Goal: Information Seeking & Learning: Learn about a topic

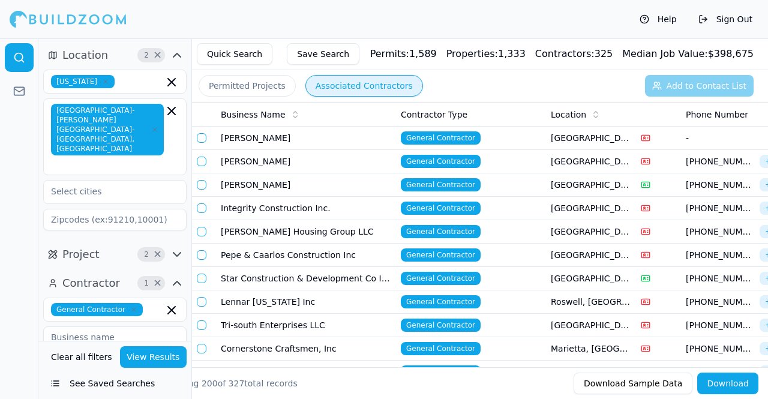
click at [270, 176] on td "[PERSON_NAME]" at bounding box center [306, 184] width 180 height 23
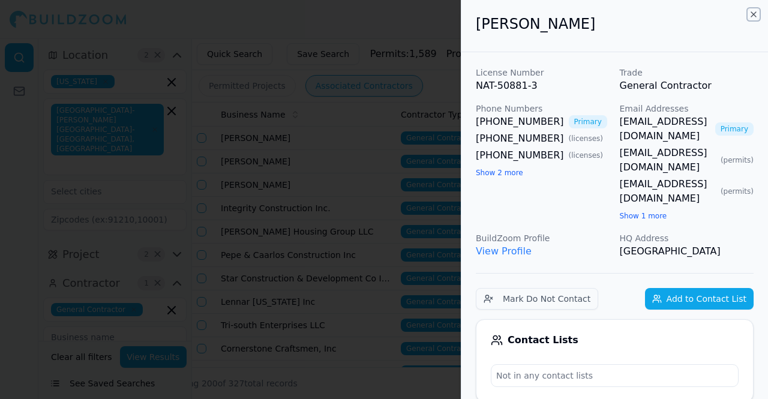
click at [753, 12] on icon "button" at bounding box center [753, 15] width 10 height 10
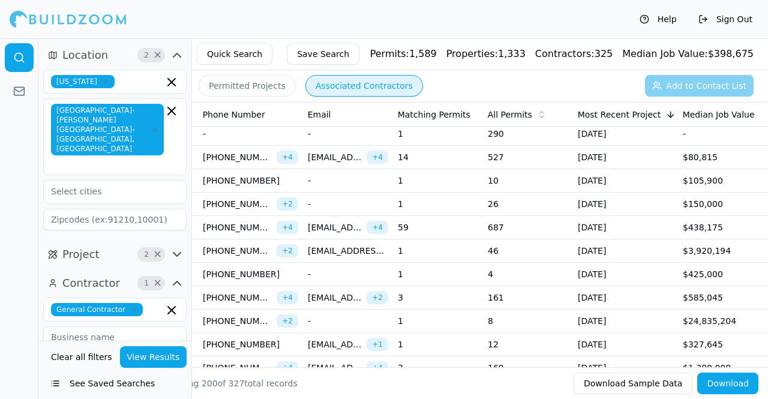
scroll to position [261, 0]
click at [636, 225] on td "[DATE]" at bounding box center [625, 227] width 105 height 23
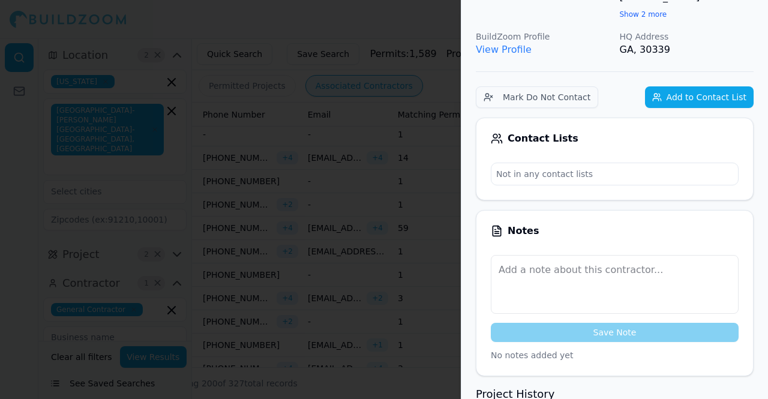
scroll to position [0, 0]
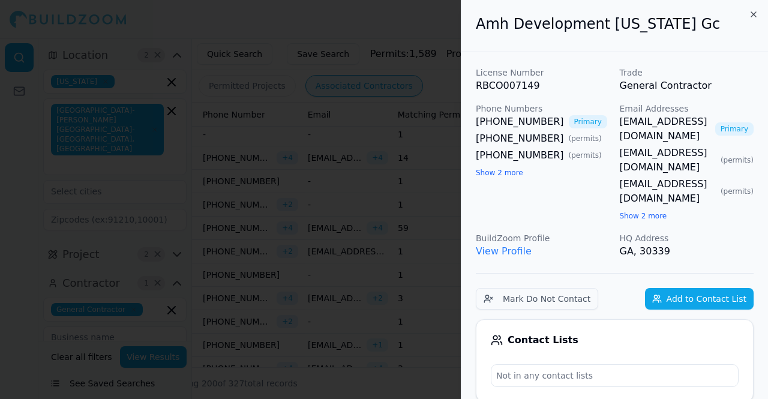
click at [492, 21] on h2 "Amh Development [US_STATE] Gc" at bounding box center [615, 23] width 278 height 19
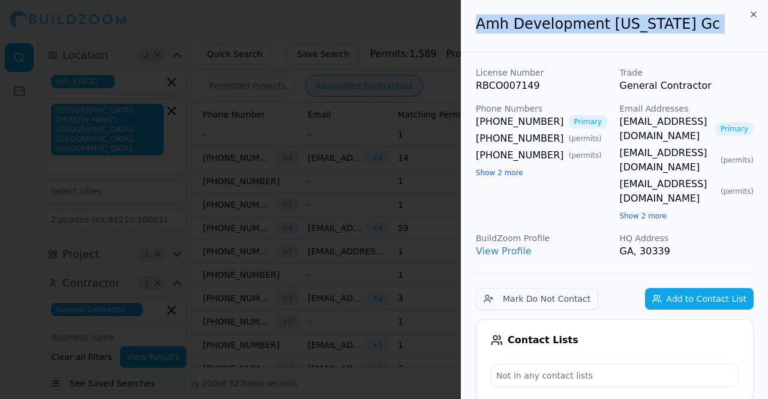
drag, startPoint x: 492, startPoint y: 21, endPoint x: 595, endPoint y: 28, distance: 103.4
click at [595, 28] on h2 "Amh Development [US_STATE] Gc" at bounding box center [615, 23] width 278 height 19
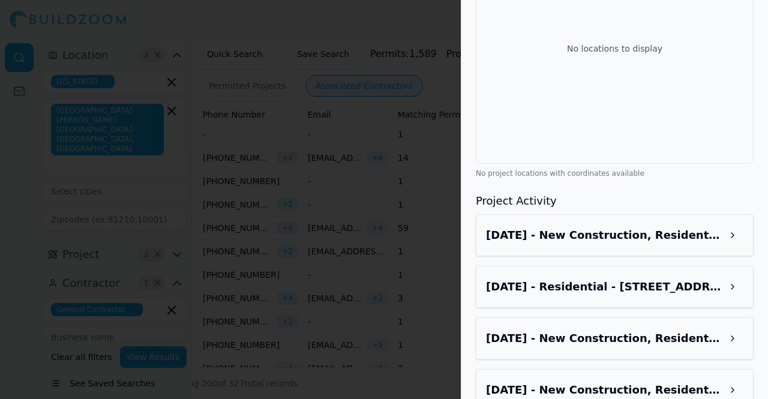
scroll to position [926, 0]
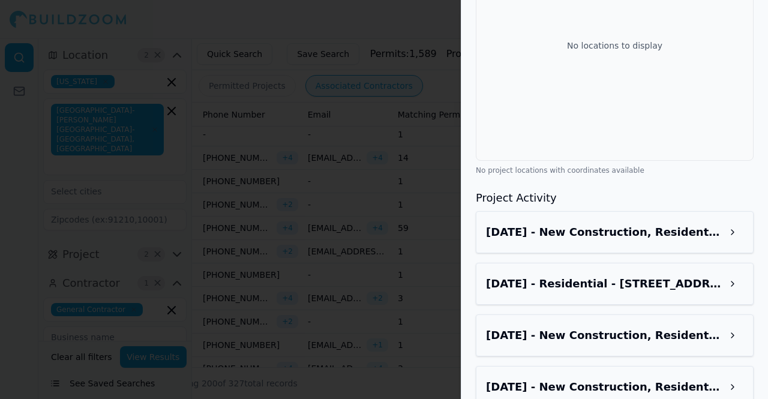
click at [623, 221] on div "[DATE] - New Construction, Residential - [STREET_ADDRESS][PERSON_NAME]" at bounding box center [614, 232] width 257 height 22
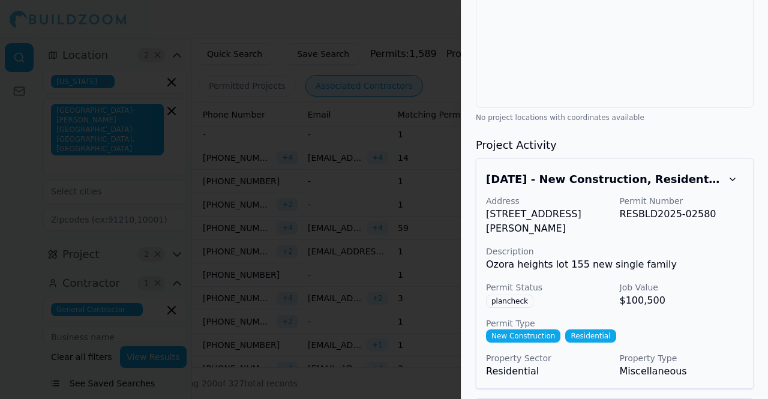
scroll to position [979, 0]
click at [489, 207] on p "[STREET_ADDRESS][PERSON_NAME]" at bounding box center [548, 221] width 124 height 29
drag, startPoint x: 489, startPoint y: 168, endPoint x: 564, endPoint y: 183, distance: 75.9
click at [564, 207] on p "[STREET_ADDRESS][PERSON_NAME]" at bounding box center [548, 221] width 124 height 29
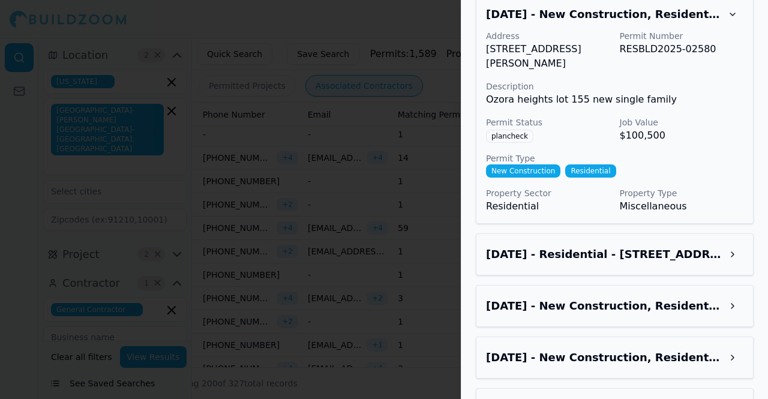
scroll to position [1145, 0]
click at [606, 233] on div "[DATE] - Residential - [STREET_ADDRESS][PERSON_NAME]" at bounding box center [615, 254] width 278 height 42
click at [619, 245] on h3 "[DATE] - Residential - [STREET_ADDRESS][PERSON_NAME]" at bounding box center [604, 253] width 236 height 17
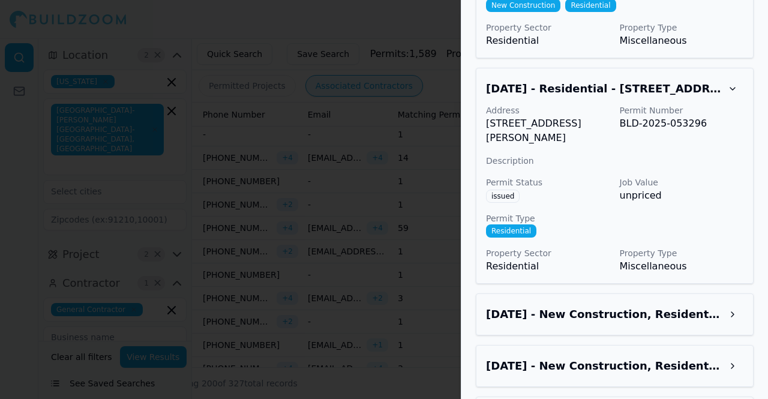
scroll to position [1319, 0]
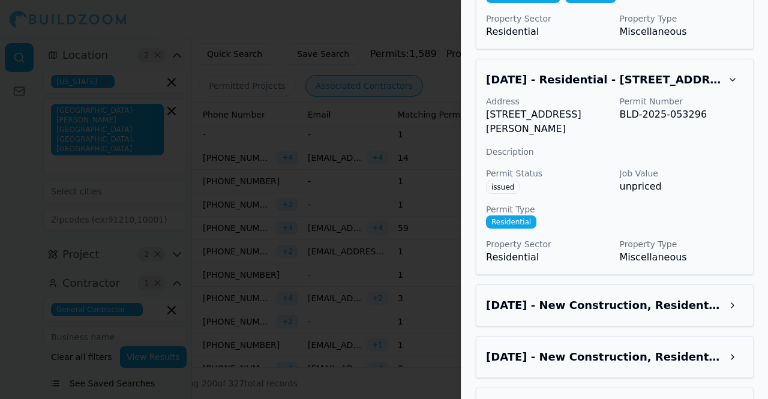
click at [611, 284] on div "[DATE] - New Construction, Residential - [STREET_ADDRESS][PERSON_NAME]" at bounding box center [615, 305] width 278 height 42
click at [627, 297] on h3 "[DATE] - New Construction, Residential - [STREET_ADDRESS][PERSON_NAME]" at bounding box center [604, 305] width 236 height 17
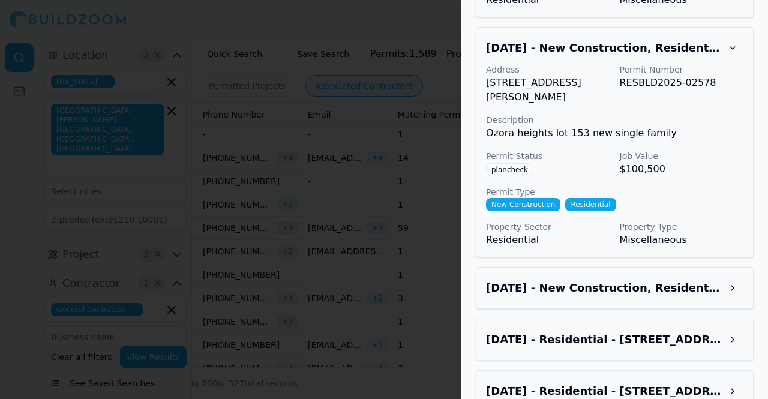
scroll to position [1576, 0]
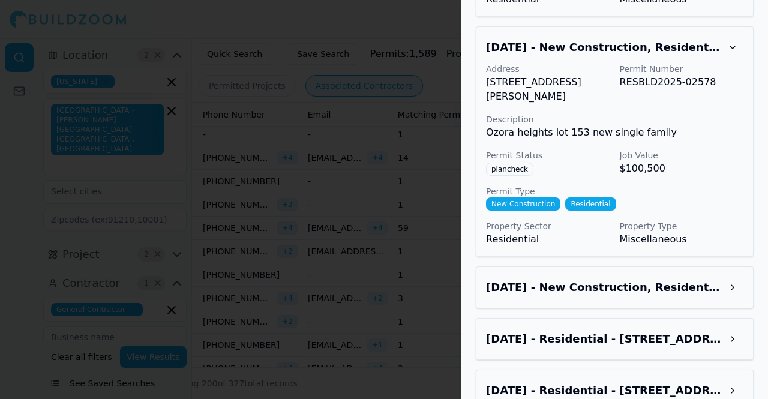
click at [634, 279] on h3 "[DATE] - New Construction, Residential - [STREET_ADDRESS][PERSON_NAME]" at bounding box center [604, 287] width 236 height 17
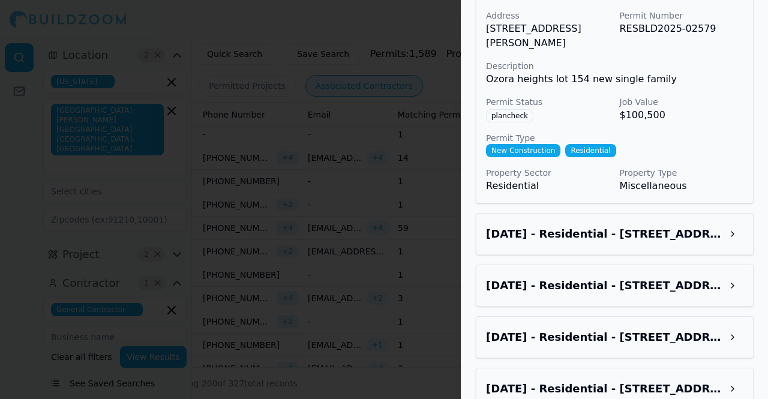
scroll to position [1884, 0]
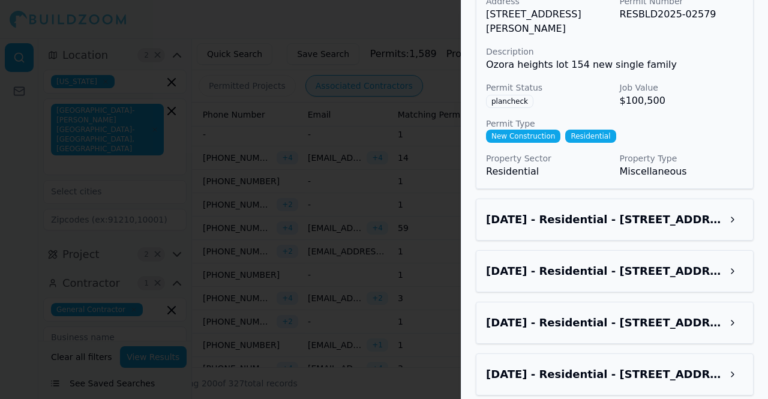
click at [656, 211] on h3 "[DATE] - Residential - [STREET_ADDRESS][PERSON_NAME]" at bounding box center [604, 219] width 236 height 17
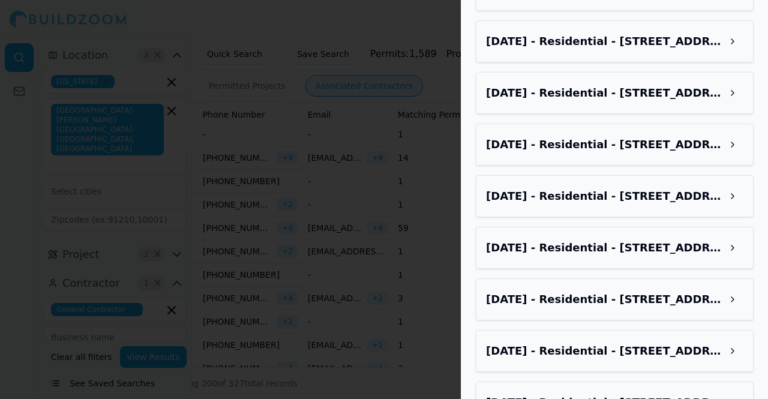
scroll to position [2634, 0]
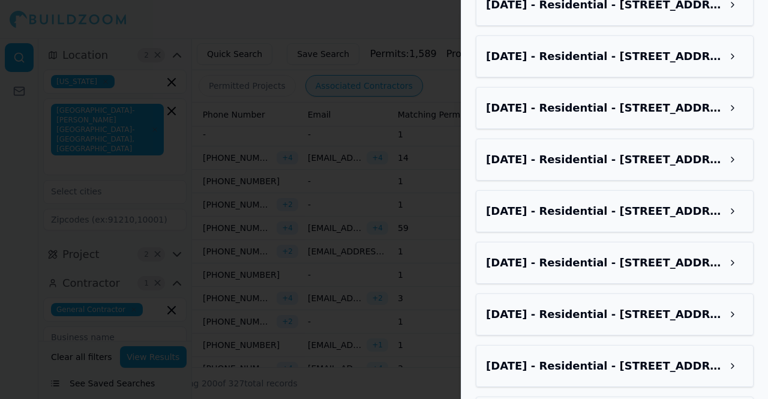
click at [396, 244] on div at bounding box center [384, 199] width 768 height 399
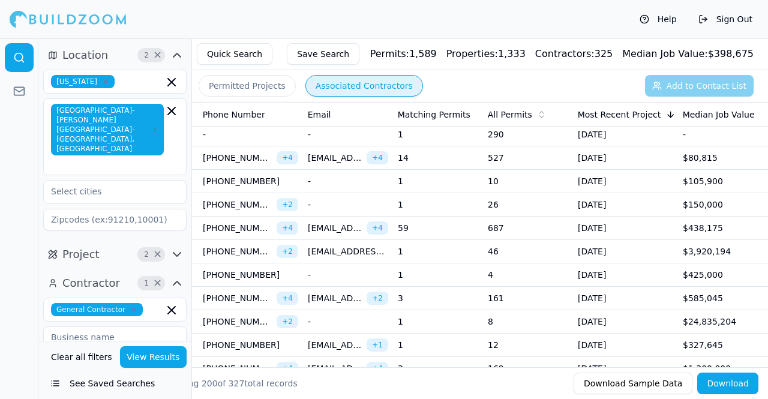
click at [648, 228] on td "[DATE]" at bounding box center [625, 227] width 105 height 23
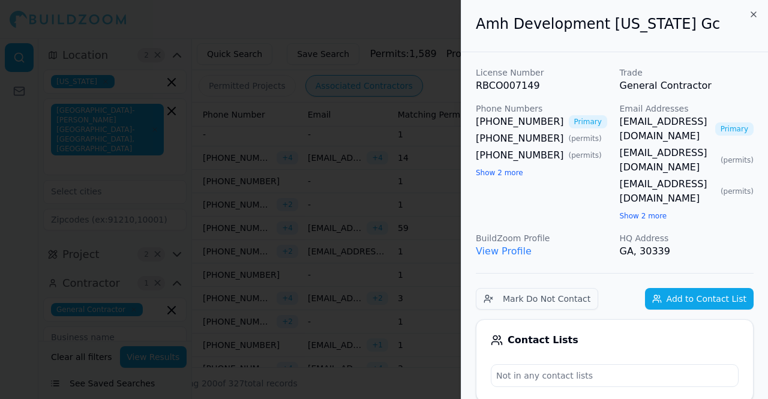
click at [715, 288] on button "Add to Contact List" at bounding box center [699, 299] width 109 height 22
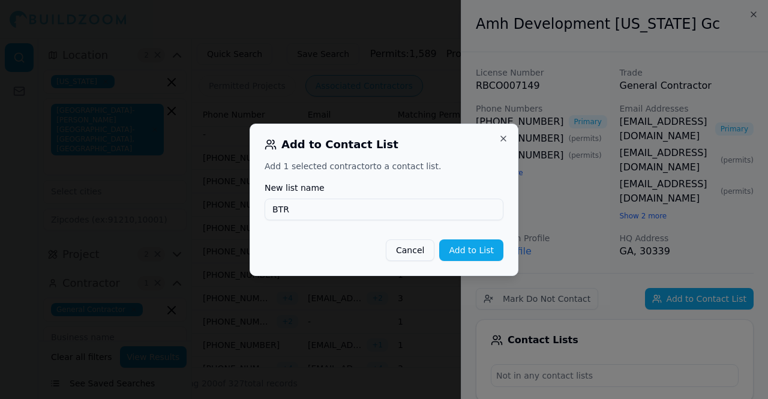
type input "BTR"
click at [470, 257] on button "Add to List" at bounding box center [471, 250] width 64 height 22
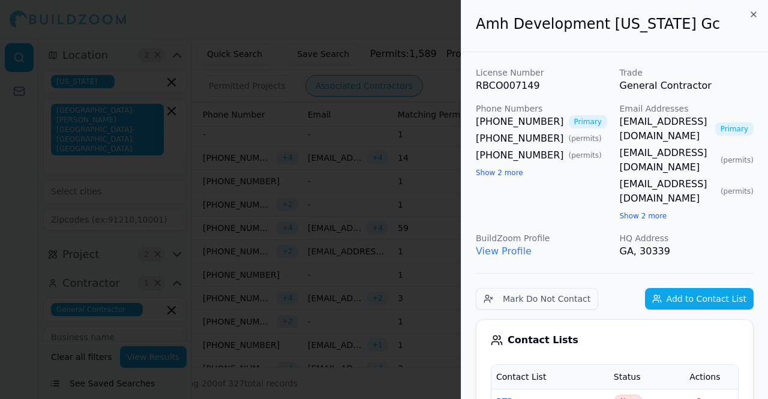
click at [747, 14] on h2 "Amh Development [US_STATE] Gc" at bounding box center [615, 23] width 278 height 19
click at [751, 14] on icon "button" at bounding box center [753, 15] width 10 height 10
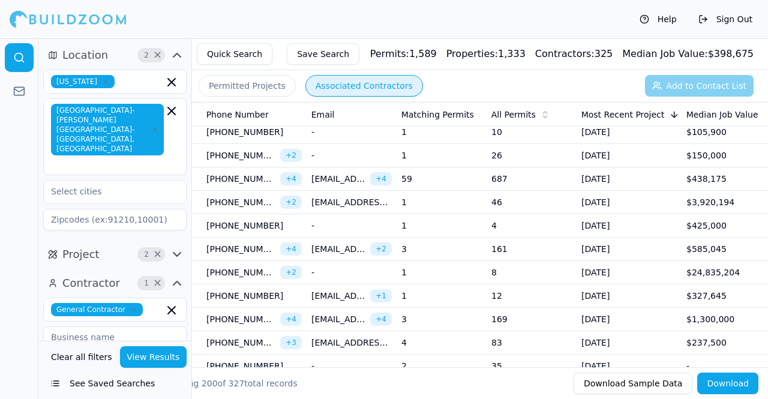
scroll to position [0, 479]
click at [448, 252] on td "3" at bounding box center [441, 248] width 90 height 23
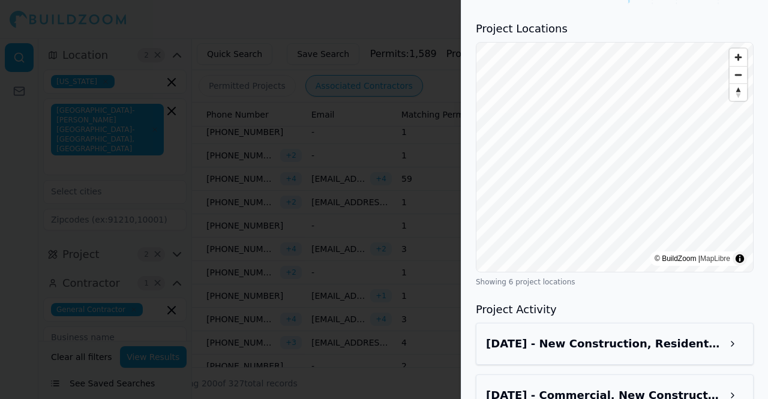
scroll to position [1113, 0]
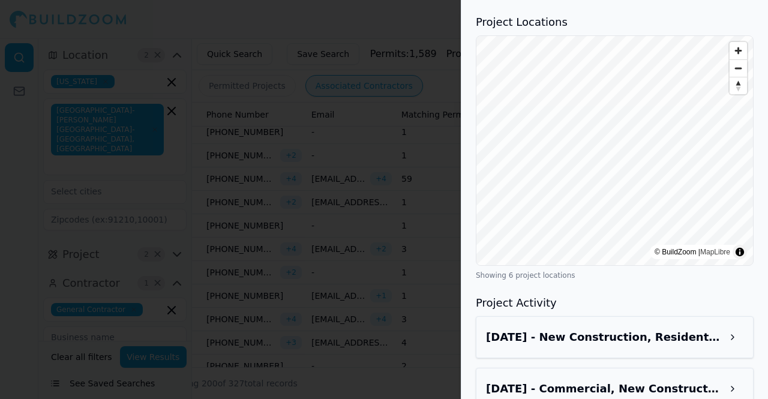
click at [381, 218] on div at bounding box center [384, 199] width 768 height 399
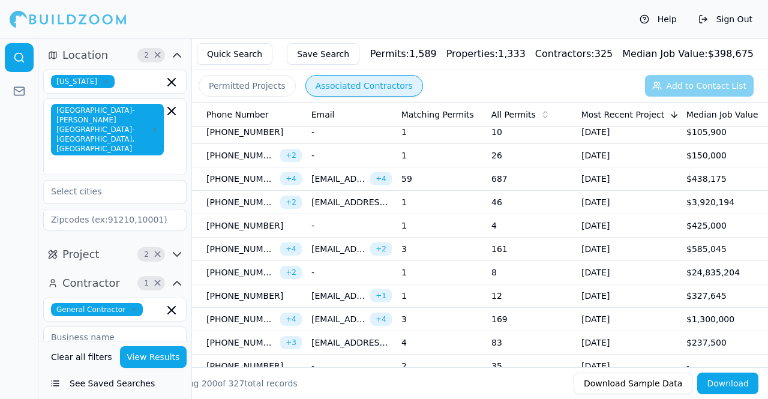
click at [654, 202] on td "[DATE]" at bounding box center [628, 202] width 105 height 23
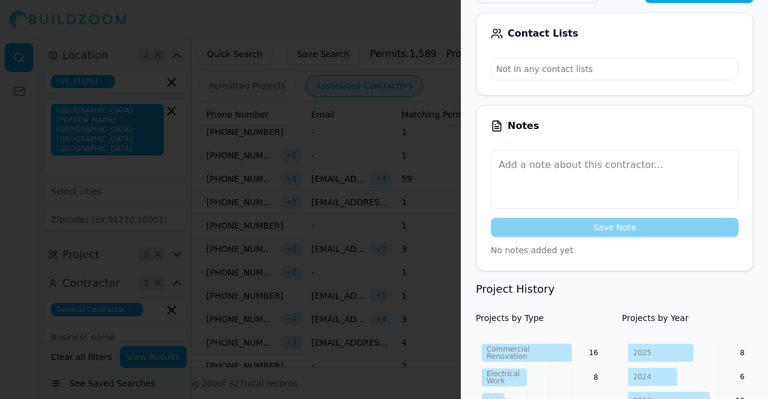
scroll to position [531, 0]
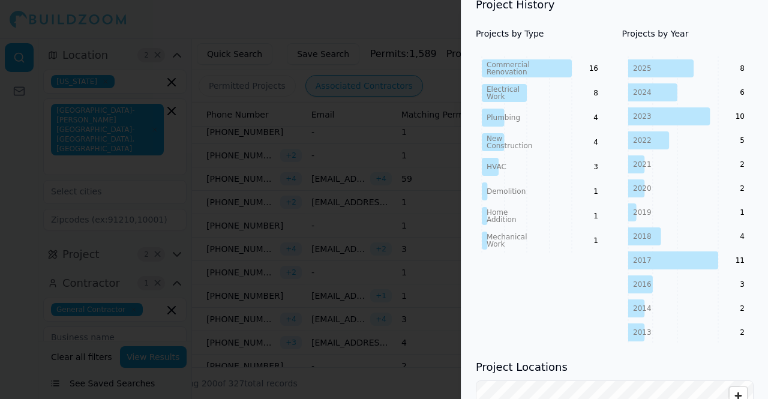
click at [385, 236] on div at bounding box center [384, 199] width 768 height 399
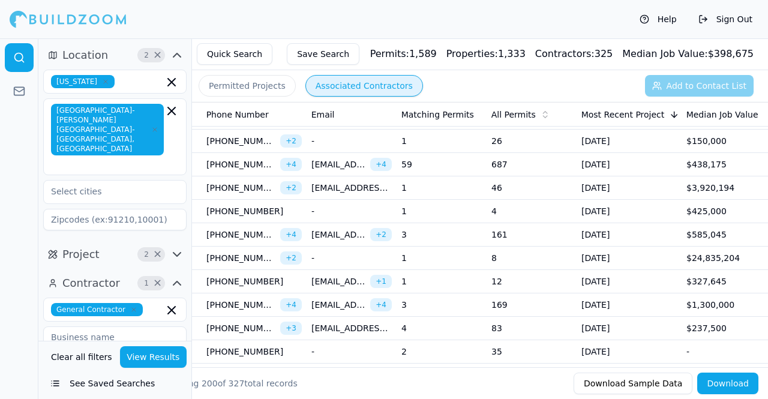
scroll to position [328, 0]
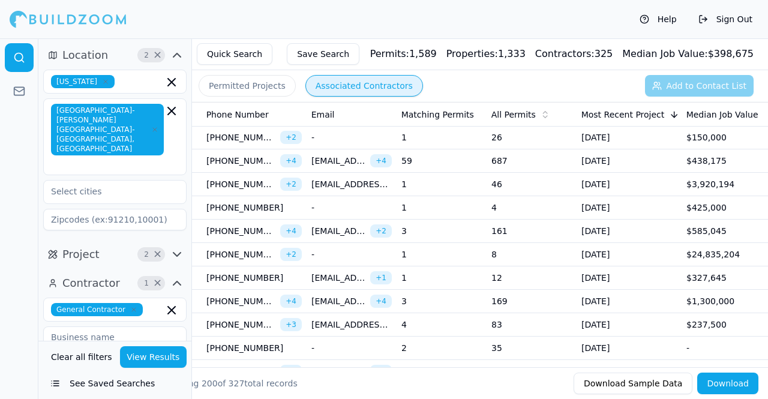
click at [473, 225] on td "3" at bounding box center [441, 230] width 90 height 23
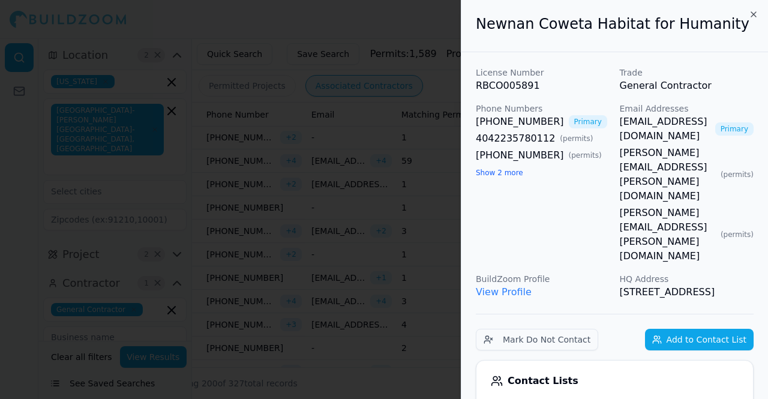
click at [415, 212] on div at bounding box center [384, 199] width 768 height 399
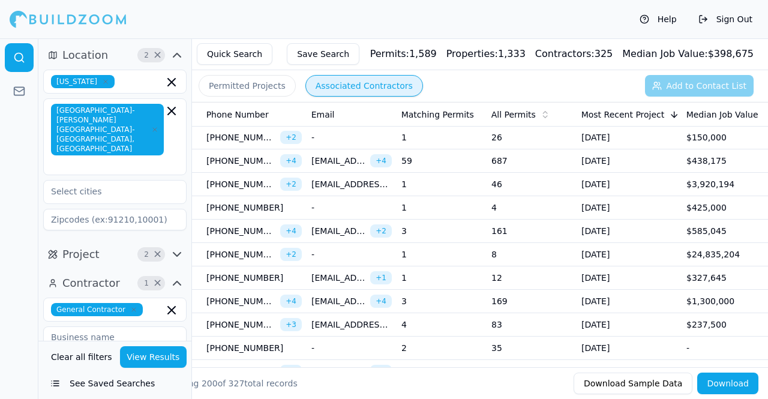
click at [586, 204] on td "[DATE]" at bounding box center [628, 207] width 105 height 23
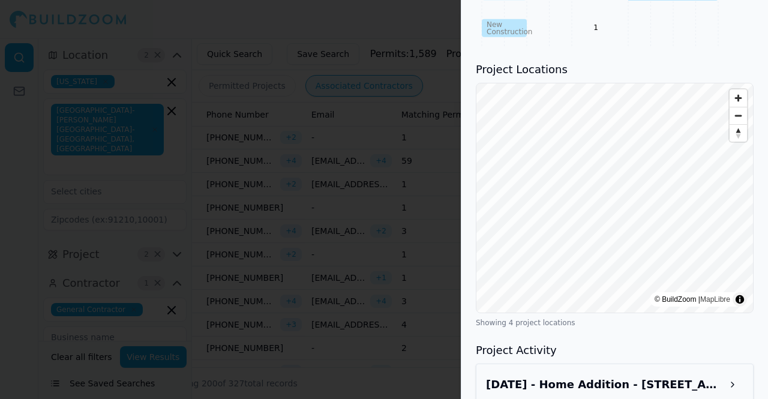
scroll to position [0, 0]
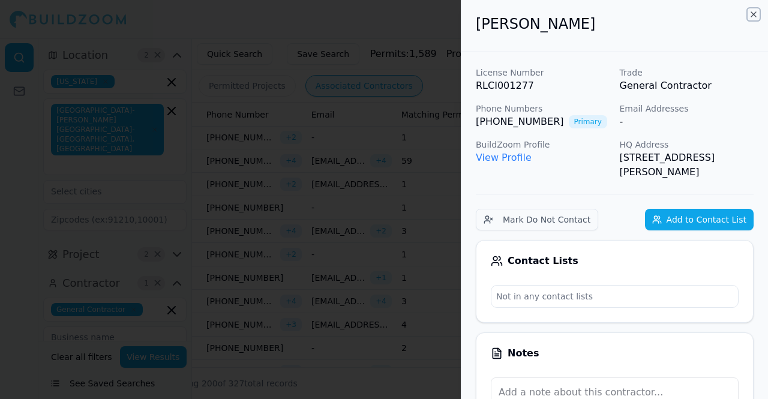
click at [753, 11] on icon "button" at bounding box center [753, 15] width 10 height 10
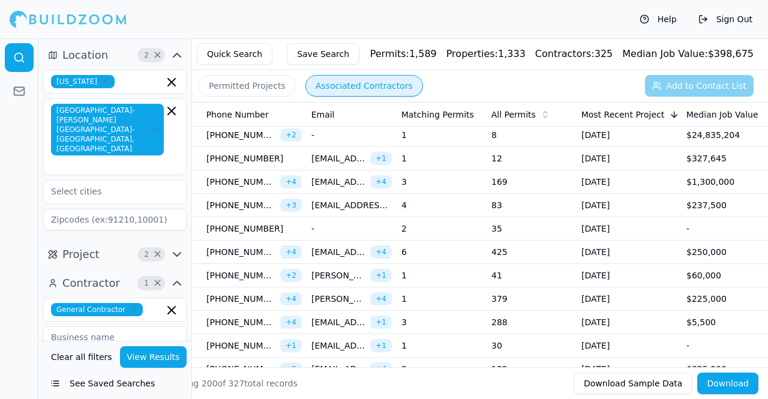
scroll to position [0, 483]
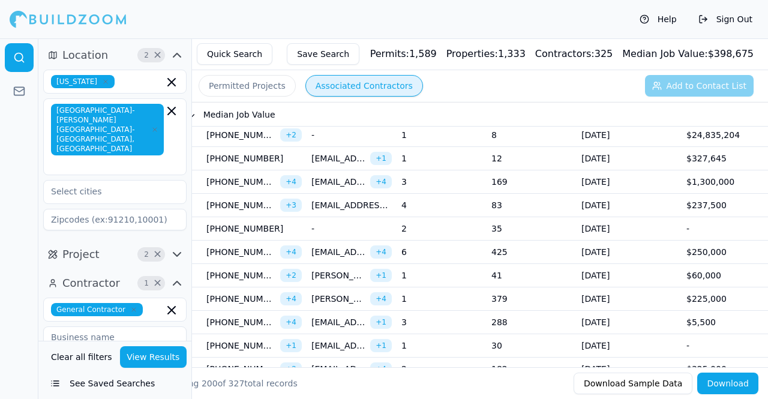
click at [474, 141] on td "1" at bounding box center [441, 135] width 90 height 23
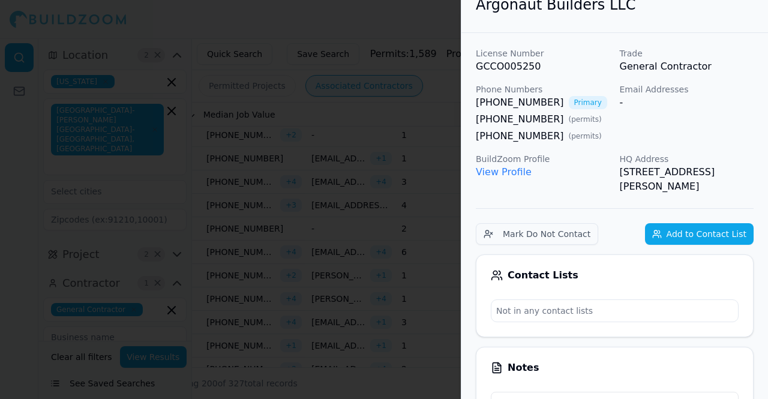
scroll to position [0, 0]
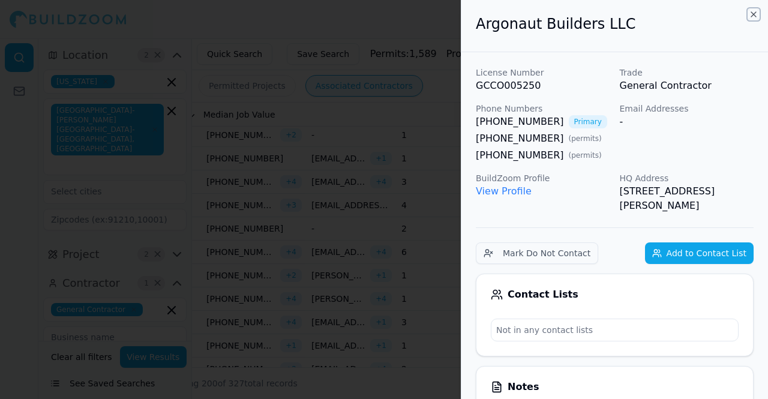
click at [754, 14] on icon "button" at bounding box center [753, 15] width 10 height 10
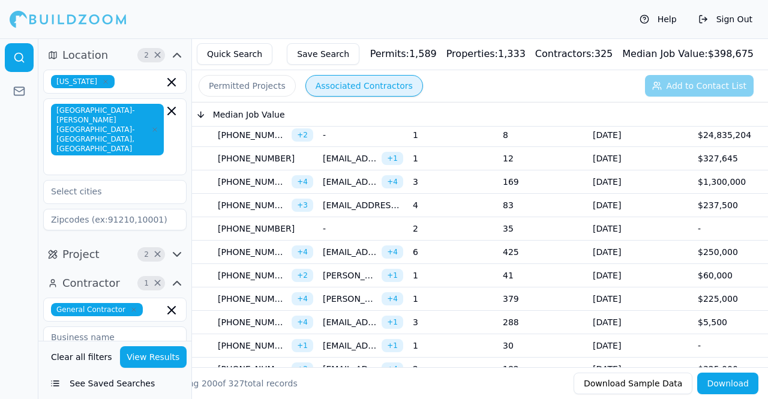
scroll to position [0, 470]
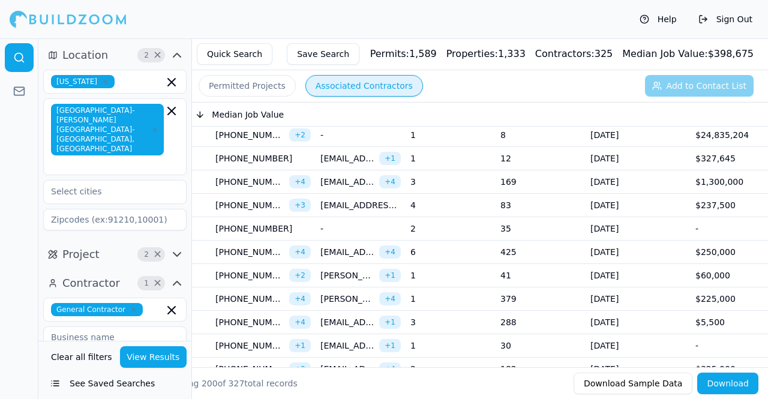
click at [432, 147] on td "1" at bounding box center [450, 158] width 90 height 23
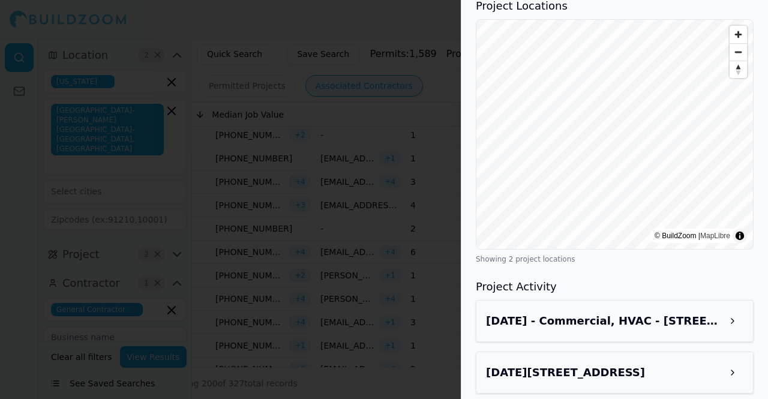
scroll to position [744, 1]
click at [590, 364] on h3 "[DATE][STREET_ADDRESS]" at bounding box center [604, 372] width 236 height 17
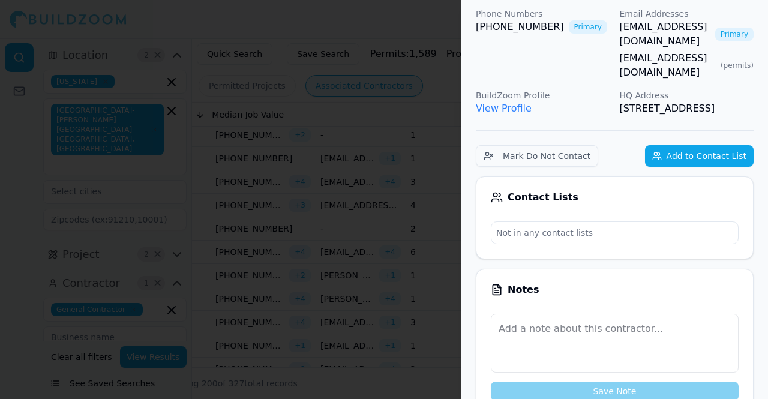
scroll to position [0, 4]
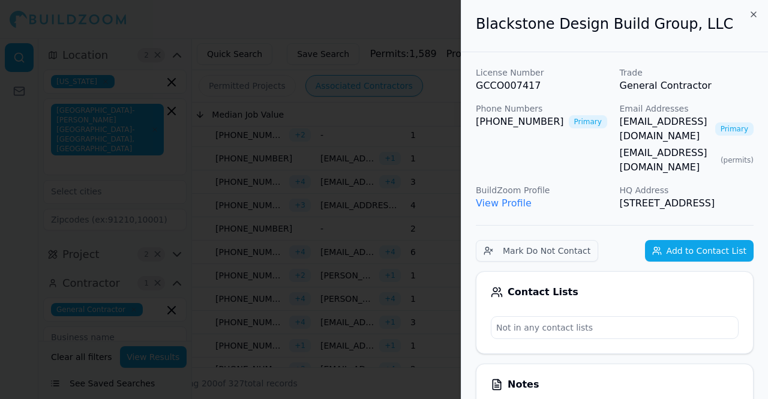
click at [372, 199] on div at bounding box center [384, 199] width 768 height 399
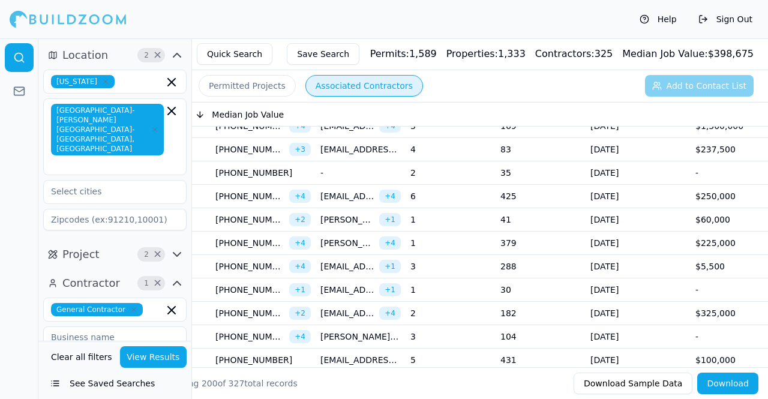
scroll to position [513, 0]
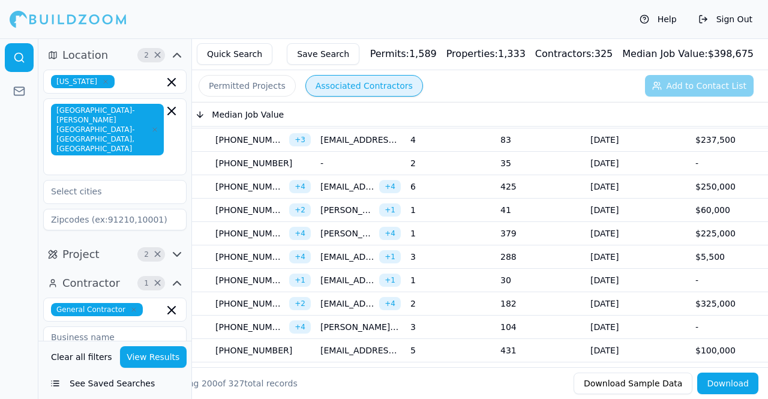
click at [452, 186] on td "6" at bounding box center [450, 186] width 90 height 23
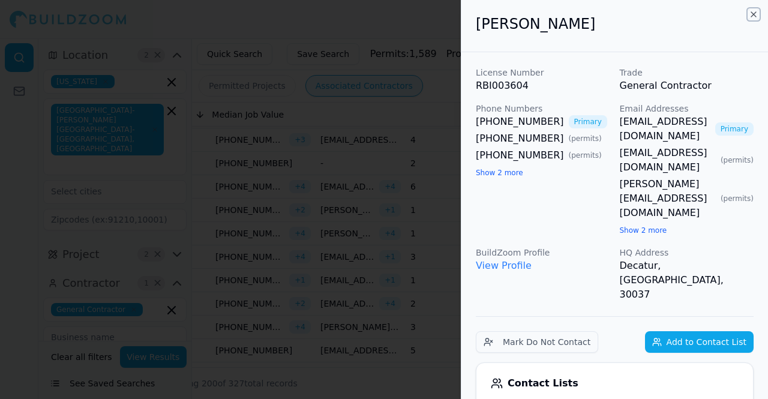
click at [752, 17] on icon "button" at bounding box center [753, 15] width 10 height 10
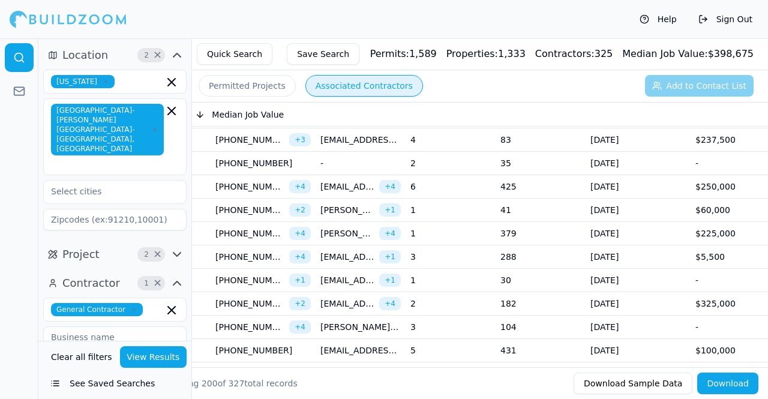
click at [657, 300] on td "[DATE]" at bounding box center [637, 303] width 105 height 23
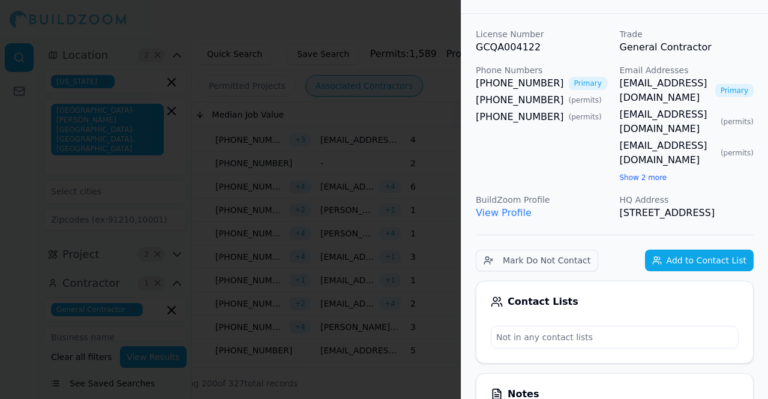
scroll to position [0, 0]
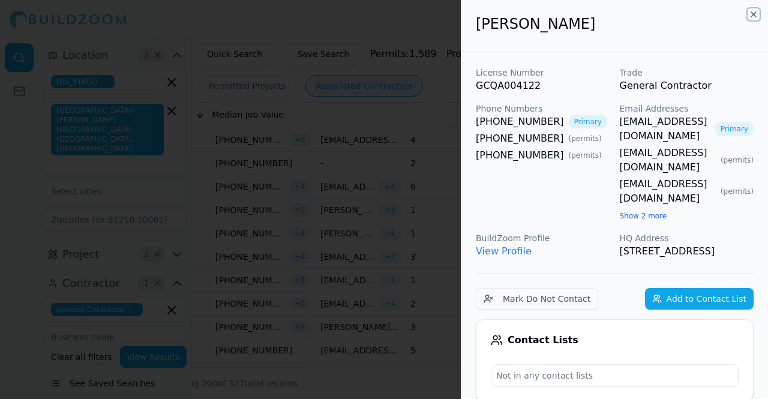
click at [756, 12] on icon "button" at bounding box center [753, 15] width 10 height 10
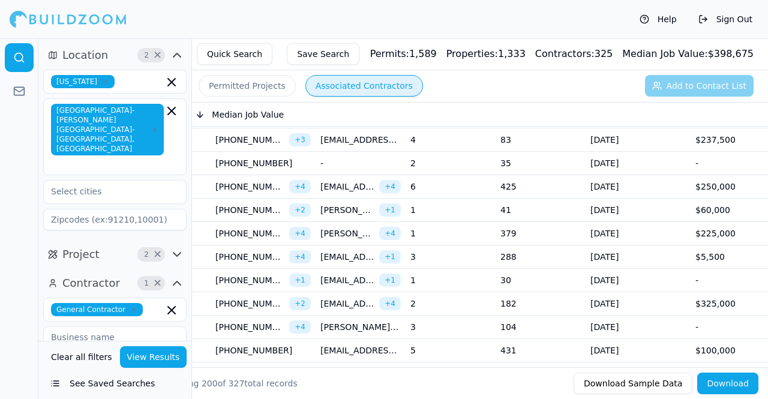
click at [573, 179] on td "425" at bounding box center [540, 186] width 90 height 23
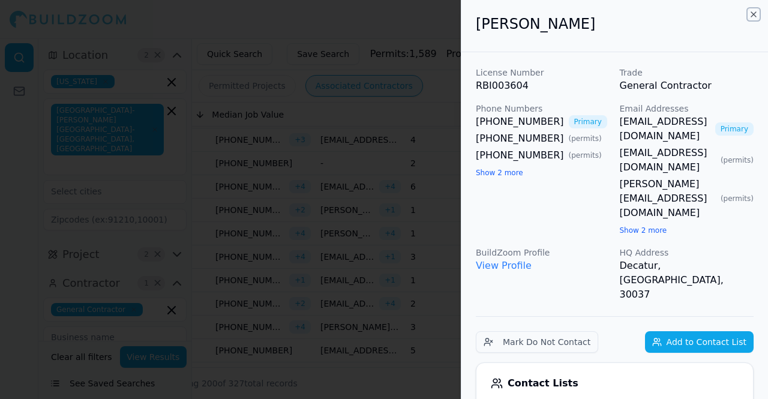
click at [756, 10] on icon "button" at bounding box center [753, 15] width 10 height 10
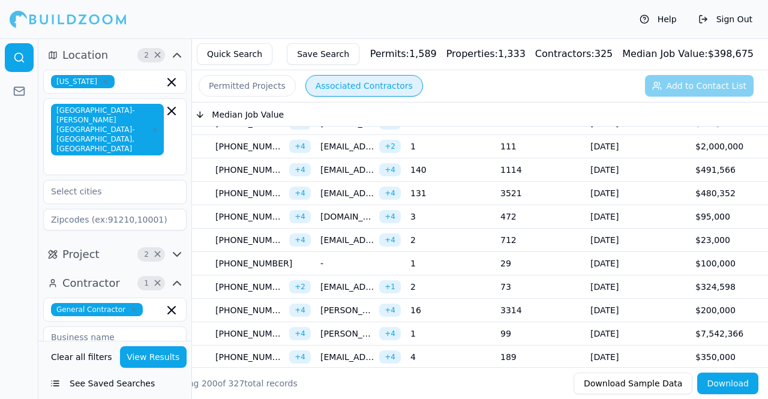
scroll to position [950, 0]
click at [552, 145] on td "111" at bounding box center [540, 147] width 90 height 23
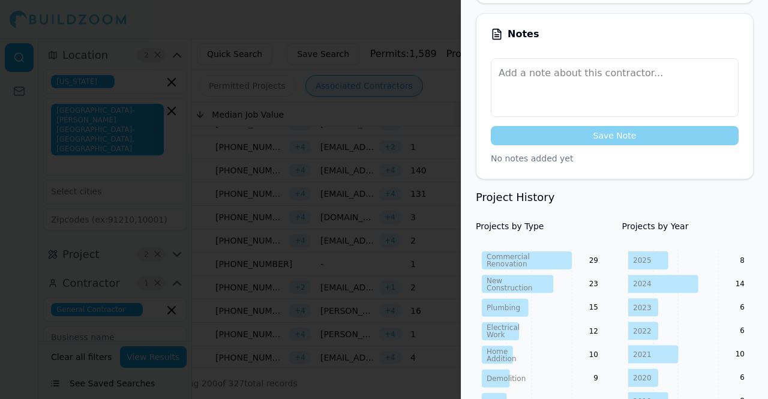
scroll to position [0, 0]
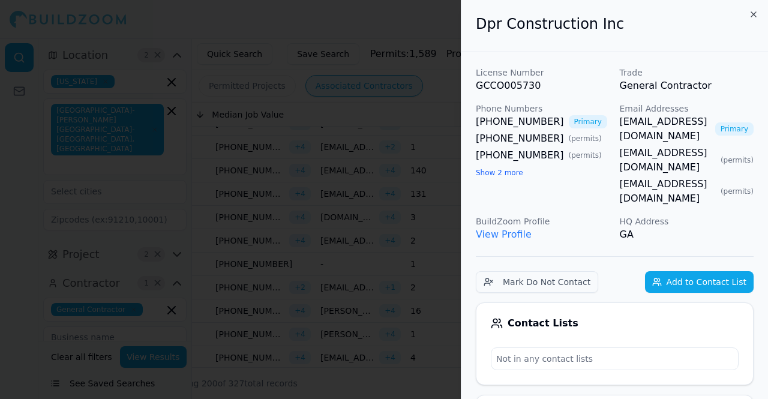
click at [757, 6] on div "Dpr Construction Inc" at bounding box center [614, 26] width 306 height 52
click at [755, 13] on icon "button" at bounding box center [753, 14] width 5 height 5
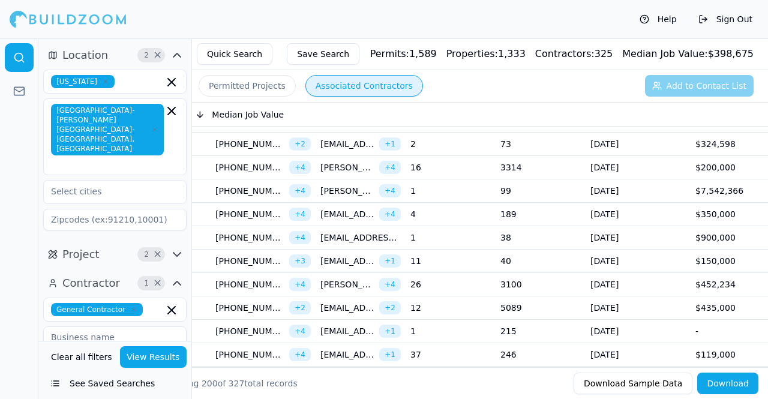
scroll to position [1103, 0]
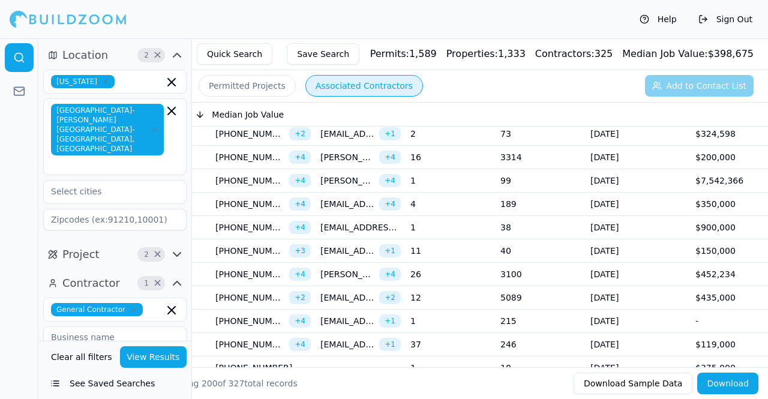
click at [665, 171] on td "[DATE]" at bounding box center [637, 180] width 105 height 23
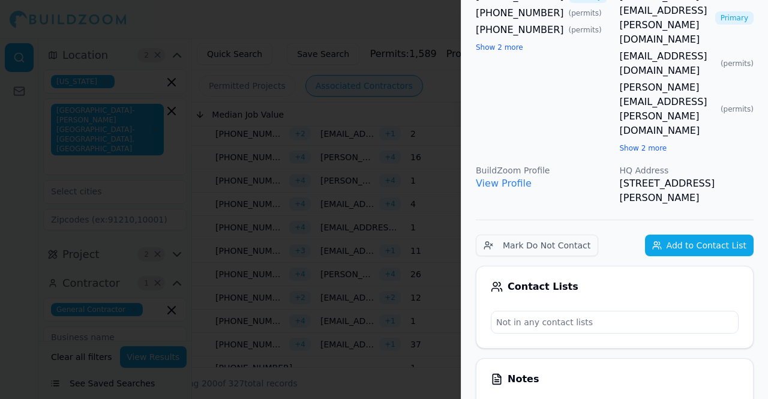
scroll to position [0, 0]
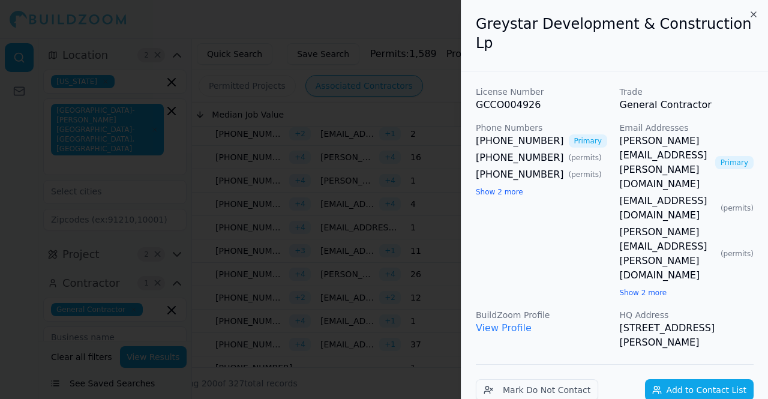
click at [314, 205] on div at bounding box center [384, 199] width 768 height 399
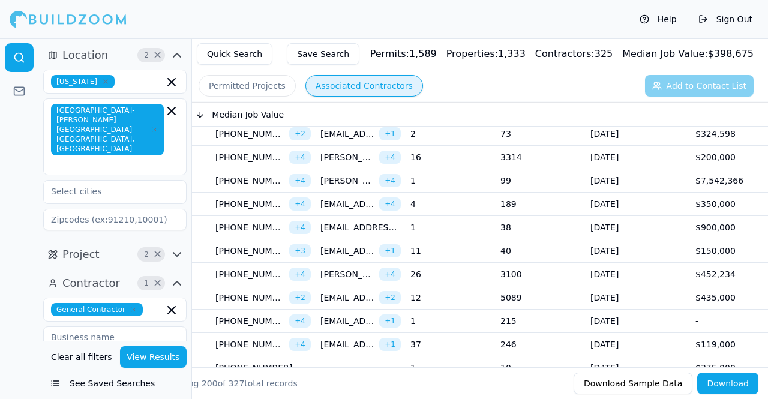
click at [703, 149] on td "$200,000" at bounding box center [735, 157] width 90 height 23
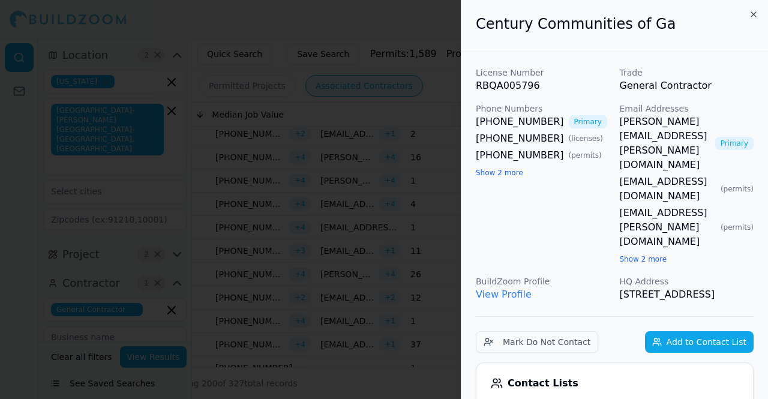
click at [422, 166] on div at bounding box center [384, 199] width 768 height 399
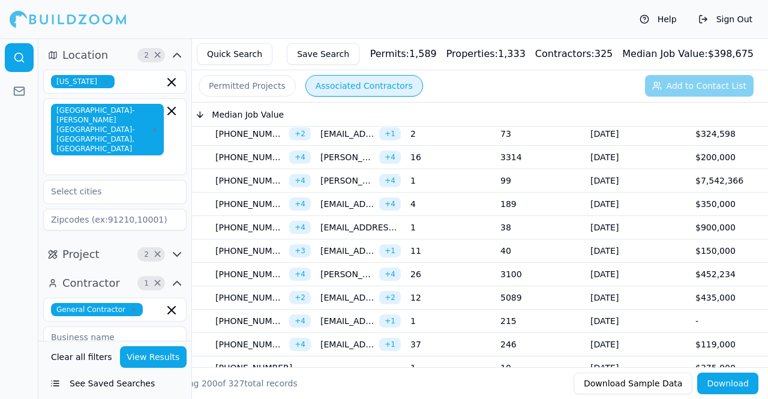
click at [669, 171] on td "[DATE]" at bounding box center [637, 180] width 105 height 23
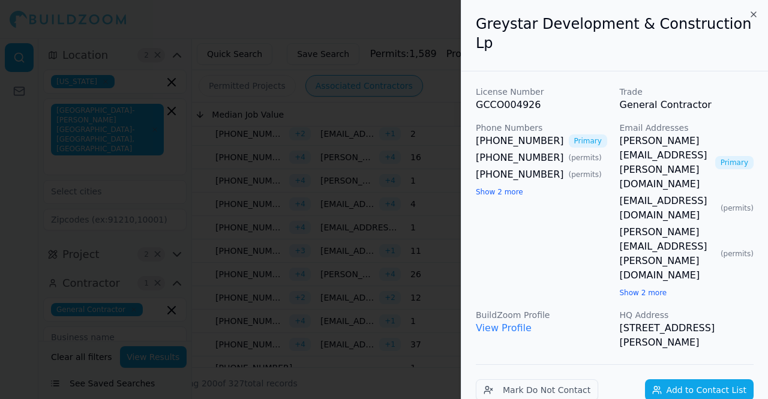
click at [388, 157] on div at bounding box center [384, 199] width 768 height 399
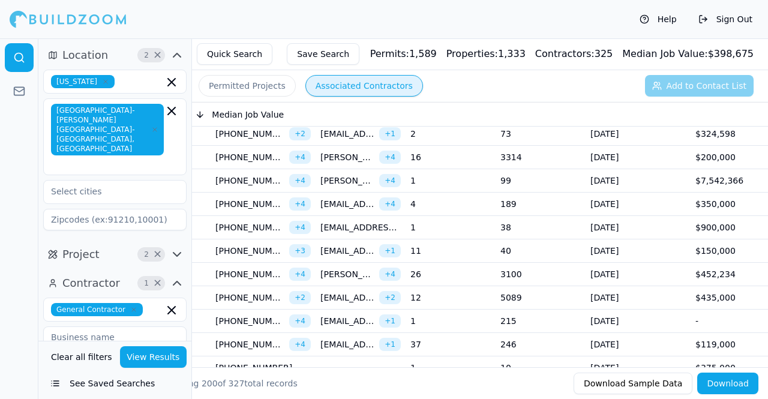
click at [649, 196] on td "[DATE]" at bounding box center [637, 203] width 105 height 23
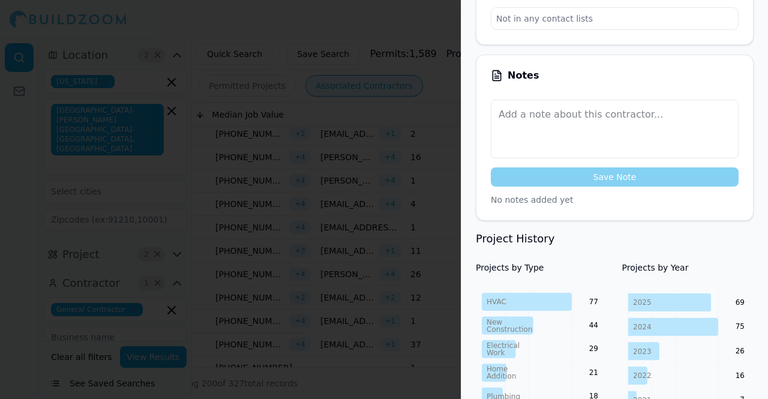
scroll to position [385, 0]
click at [426, 195] on div at bounding box center [384, 199] width 768 height 399
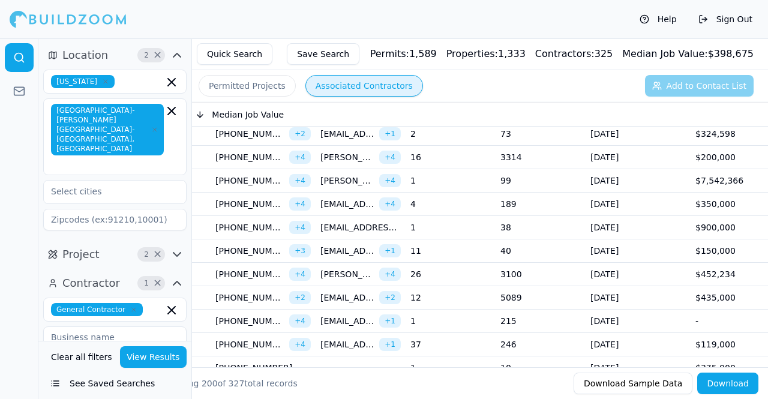
click at [701, 216] on td "$900,000" at bounding box center [735, 227] width 90 height 23
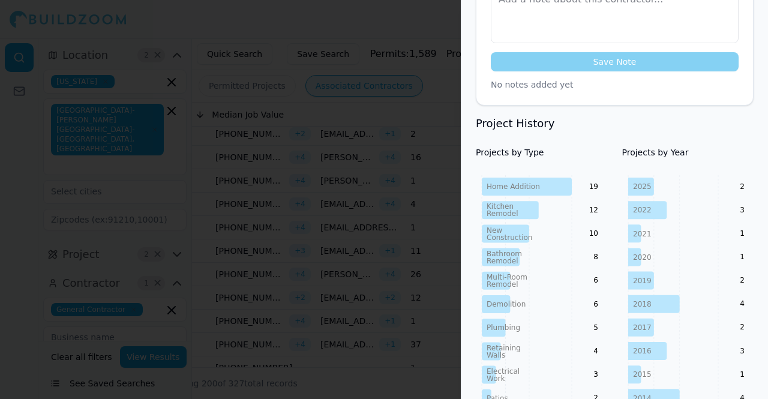
scroll to position [447, 0]
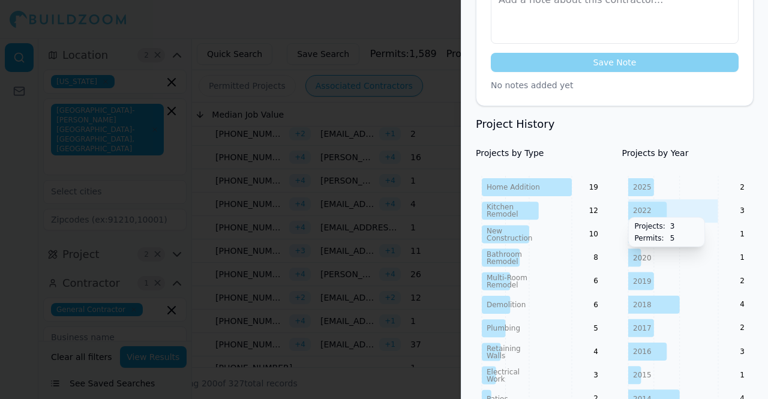
click at [372, 190] on div at bounding box center [384, 199] width 768 height 399
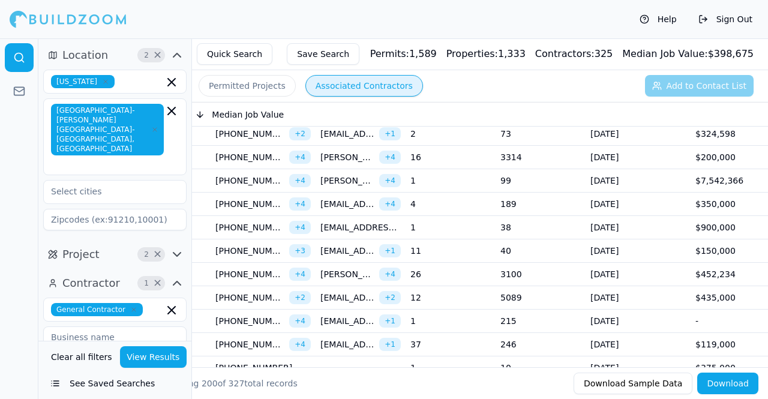
scroll to position [1069, 0]
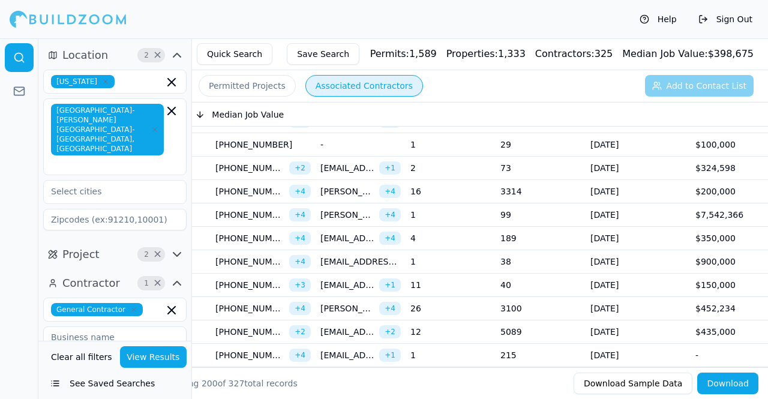
click at [680, 273] on td "[DATE]" at bounding box center [637, 284] width 105 height 23
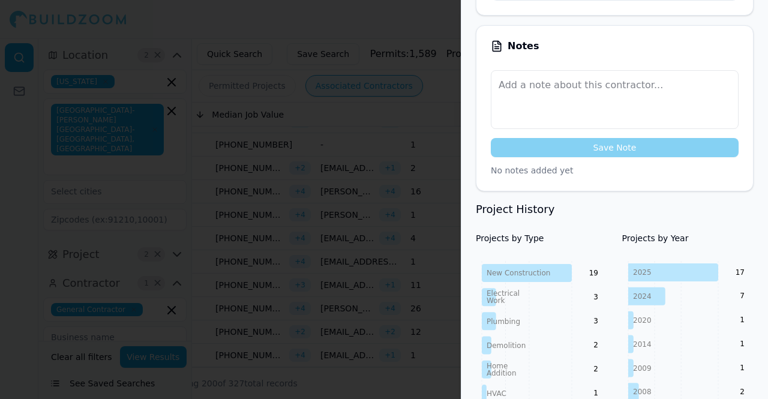
scroll to position [358, 0]
click at [578, 278] on icon "New Construction Electrical Work Plumbing Demolition Home Addition HVAC Bathroo…" at bounding box center [542, 392] width 132 height 265
click at [555, 276] on icon at bounding box center [527, 272] width 90 height 18
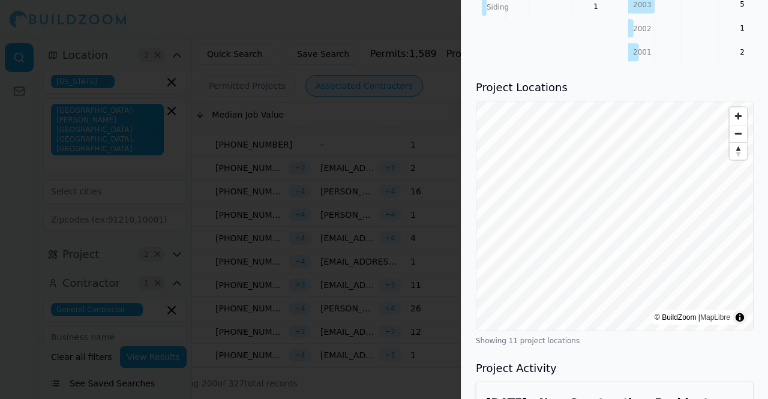
scroll to position [865, 0]
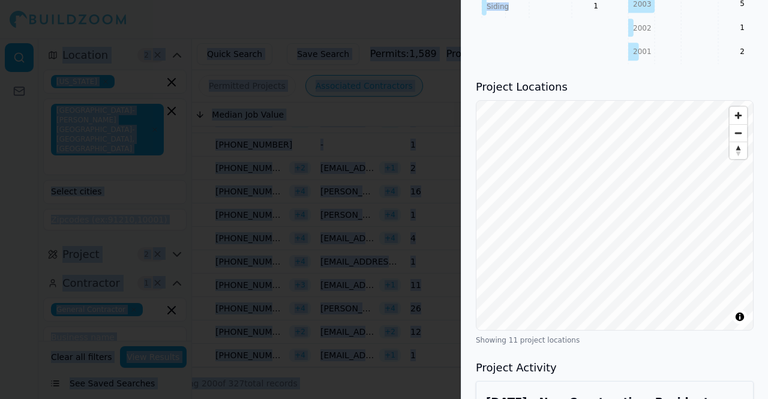
drag, startPoint x: 577, startPoint y: 52, endPoint x: 588, endPoint y: -30, distance: 82.9
click at [588, 0] on html "Help Sign Out Location 2 × [US_STATE] [GEOGRAPHIC_DATA]-[PERSON_NAME][GEOGRAPHI…" at bounding box center [384, 199] width 768 height 399
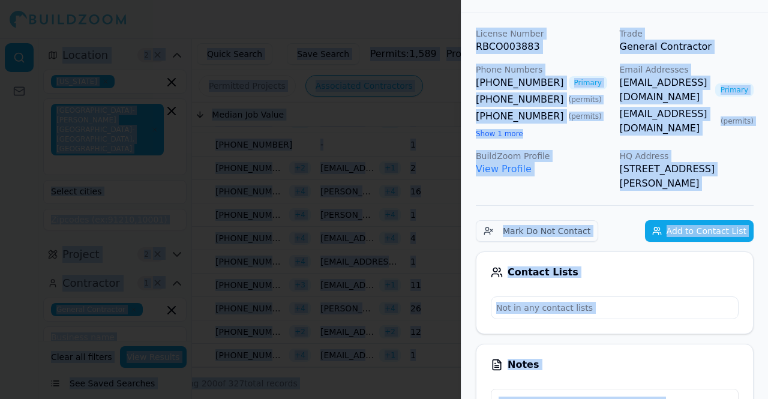
scroll to position [0, 0]
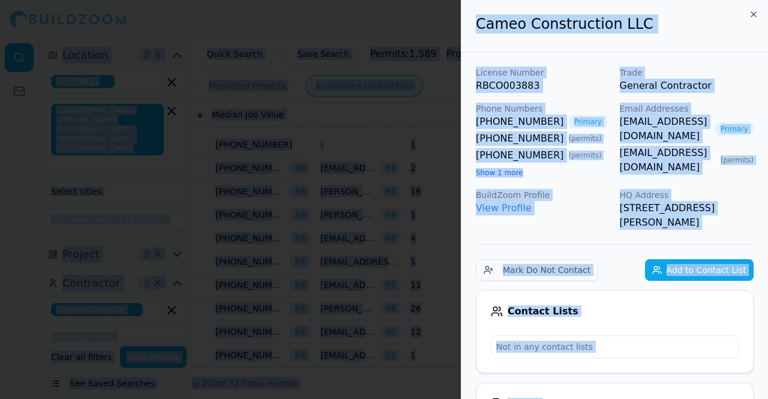
click at [568, 172] on div "[PHONE_NUMBER] Primary [PHONE_NUMBER] ( permits ) [PHONE_NUMBER] ( permits ) Sh…" at bounding box center [543, 147] width 134 height 65
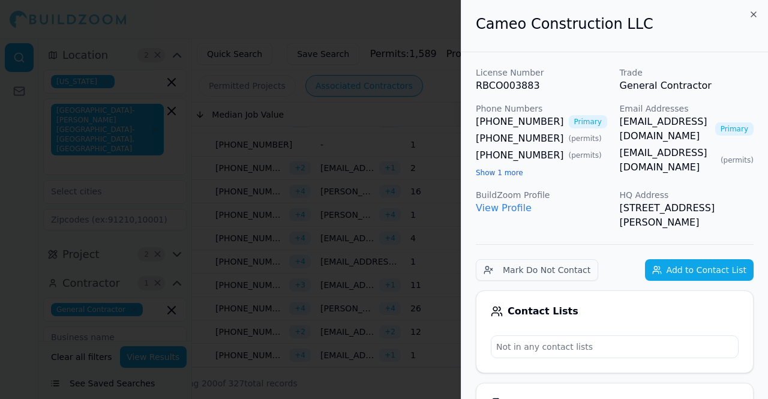
click at [494, 19] on h2 "Cameo Construction LLC" at bounding box center [615, 23] width 278 height 19
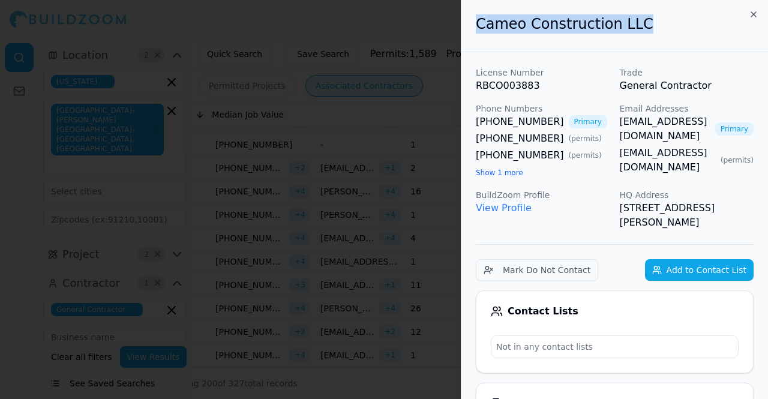
drag, startPoint x: 494, startPoint y: 19, endPoint x: 618, endPoint y: 32, distance: 124.8
click at [618, 32] on h2 "Cameo Construction LLC" at bounding box center [615, 23] width 278 height 19
drag, startPoint x: 671, startPoint y: 224, endPoint x: 618, endPoint y: 208, distance: 55.8
click at [618, 208] on div "License Number RBCO003883 Trade General Contractor Phone Numbers [PHONE_NUMBER]…" at bounding box center [615, 148] width 278 height 163
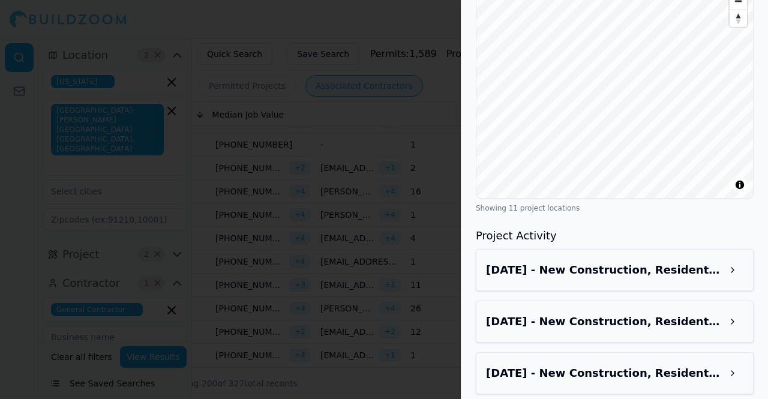
scroll to position [1002, 0]
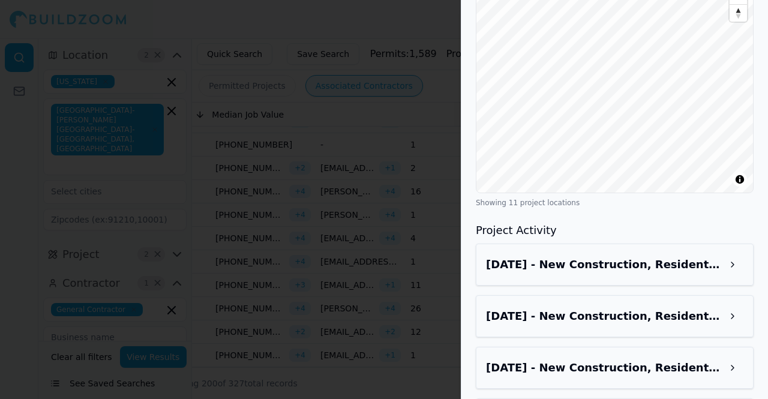
click at [625, 243] on div "[DATE] - New Construction, Residential - [STREET_ADDRESS]" at bounding box center [615, 264] width 278 height 42
click at [614, 256] on h3 "[DATE] - New Construction, Residential - [STREET_ADDRESS]" at bounding box center [604, 264] width 236 height 17
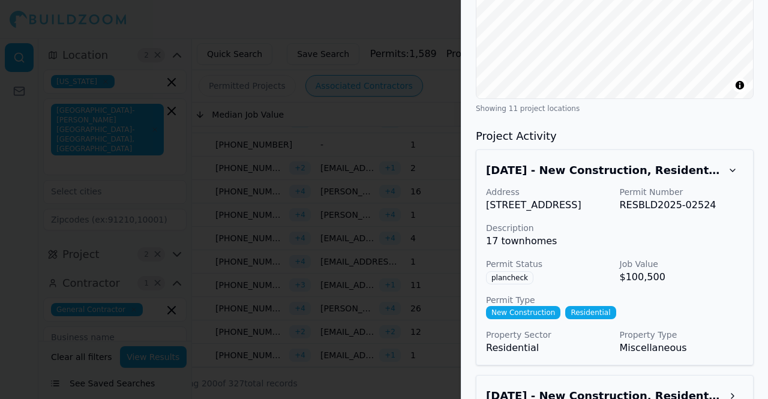
scroll to position [1139, 0]
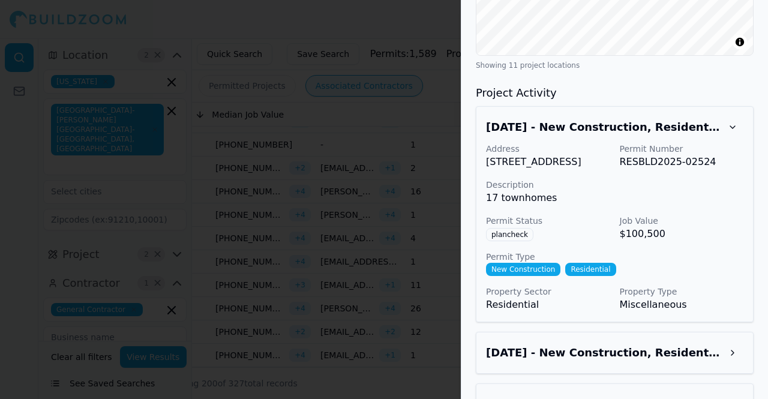
click at [517, 240] on span "plancheck" at bounding box center [509, 234] width 47 height 13
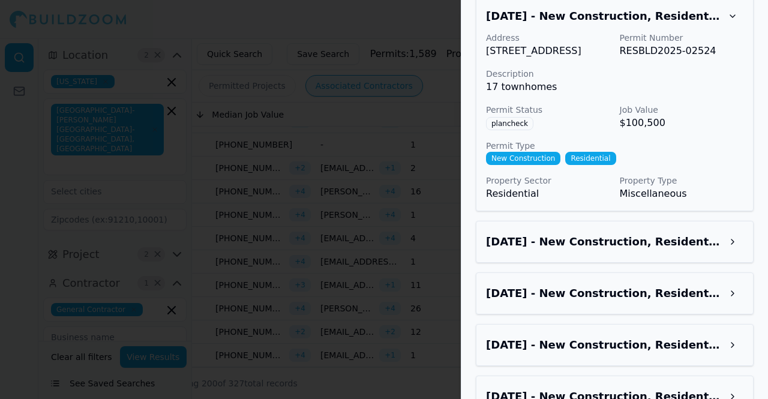
click at [578, 242] on div "[DATE] - New Construction, Residential - [STREET_ADDRESS]" at bounding box center [614, 242] width 257 height 22
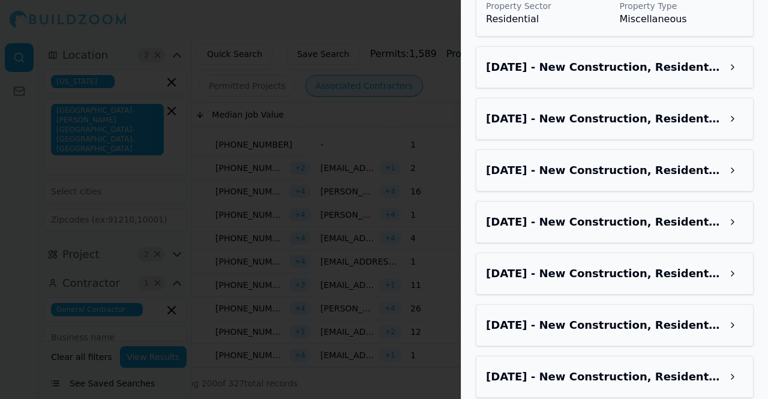
scroll to position [1653, 0]
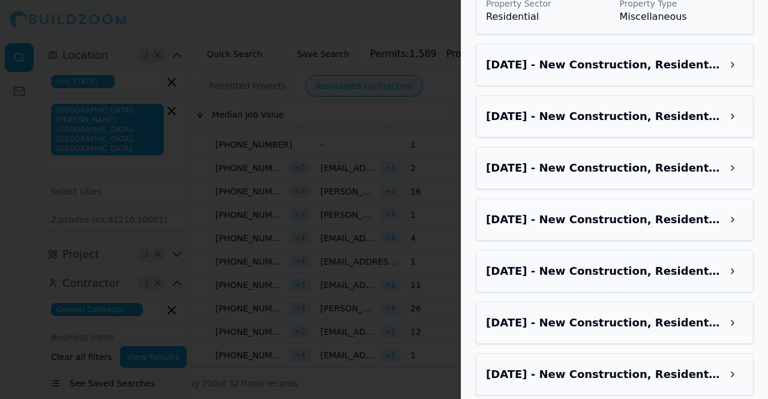
click at [610, 65] on div "[DATE] - New Construction, Residential - [STREET_ADDRESS] Address [STREET_ADDRE…" at bounding box center [615, 45] width 278 height 905
click at [613, 76] on div "[DATE] - New Construction, Residential - [STREET_ADDRESS]" at bounding box center [614, 65] width 257 height 22
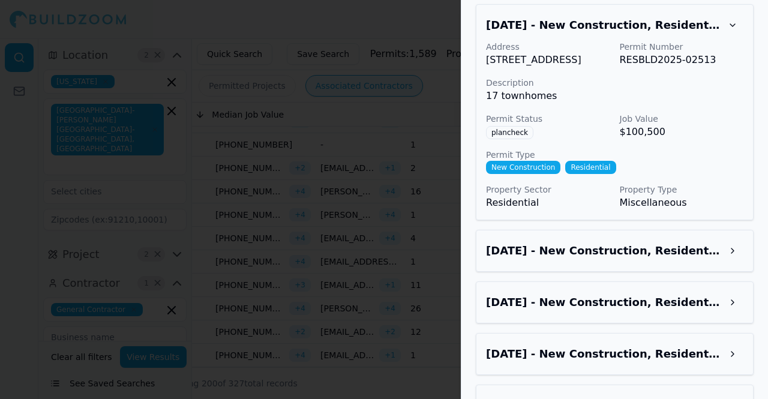
scroll to position [1752, 0]
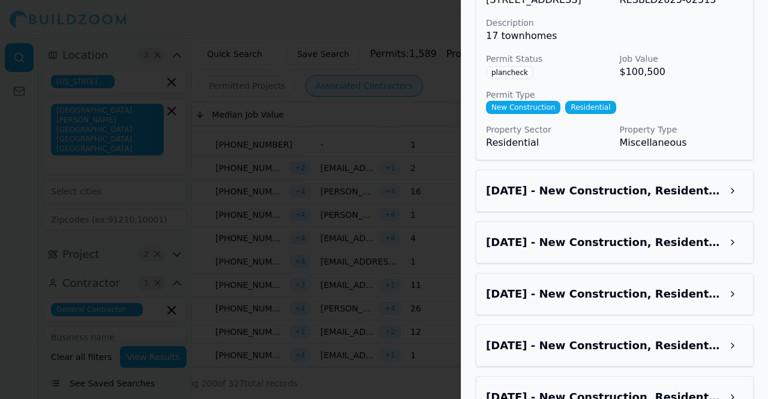
click at [608, 201] on div "[DATE] - New Construction, Residential - [STREET_ADDRESS]" at bounding box center [614, 191] width 257 height 22
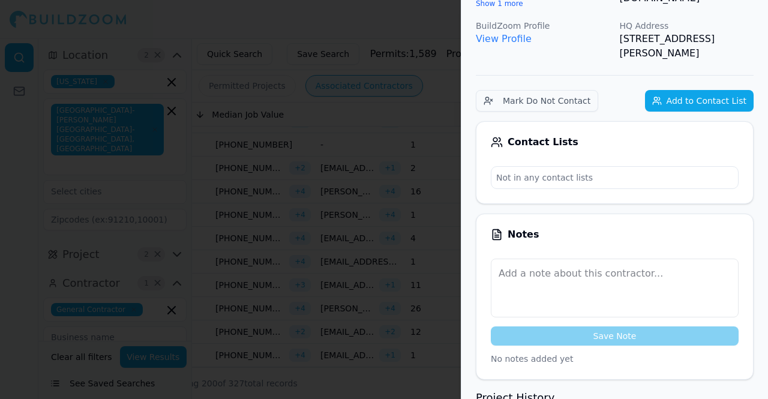
scroll to position [0, 0]
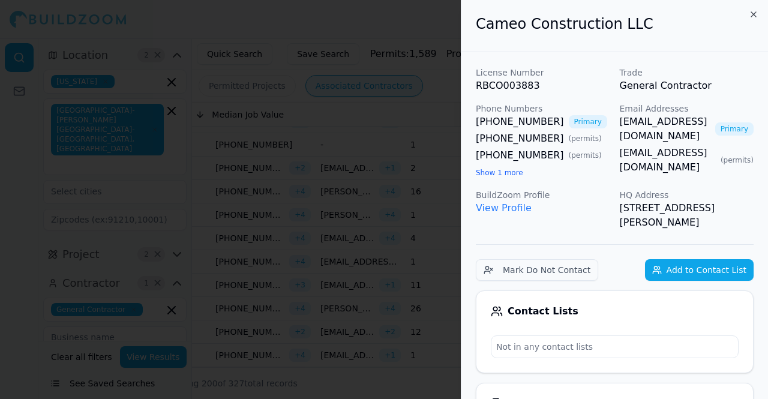
click at [513, 213] on link "View Profile" at bounding box center [504, 207] width 56 height 11
click at [704, 261] on button "Add to Contact List" at bounding box center [699, 270] width 109 height 22
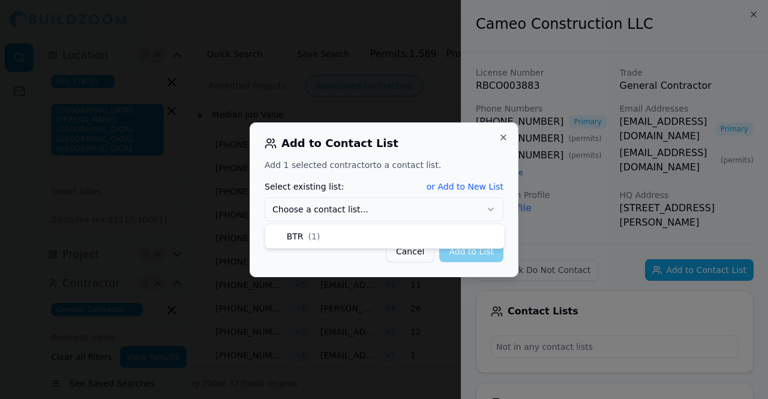
click at [404, 209] on button "Choose a contact list..." at bounding box center [383, 209] width 239 height 24
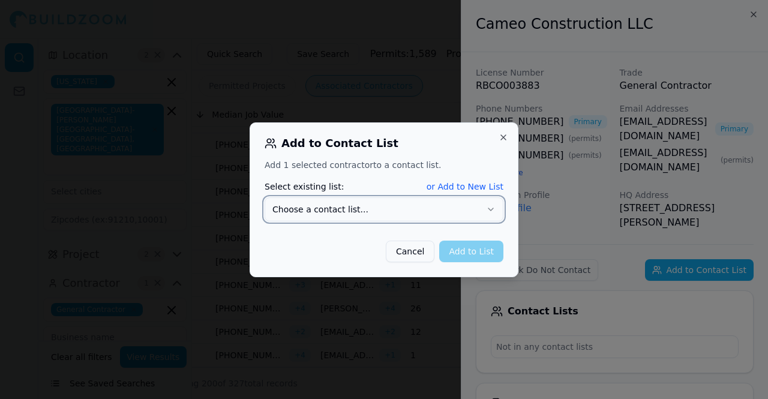
click at [479, 186] on button "or Add to New List" at bounding box center [464, 186] width 77 height 12
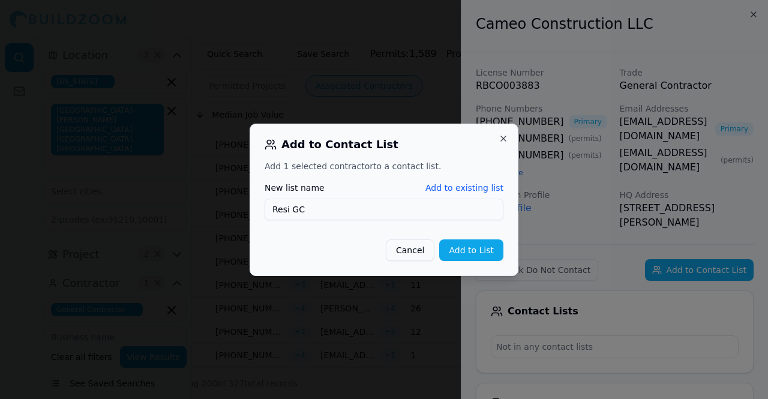
type input "Resi GC"
click at [486, 261] on div "Add to Contact List Add 1 selected contractor to a contact list. New list name …" at bounding box center [383, 200] width 269 height 152
click at [483, 250] on button "Add to List" at bounding box center [471, 250] width 64 height 22
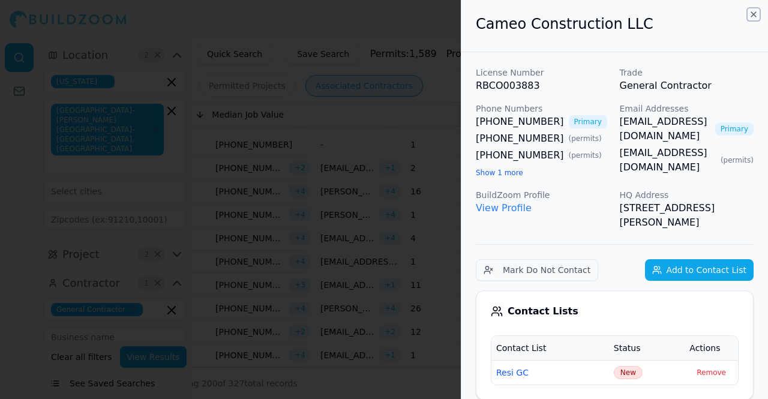
click at [756, 16] on icon "button" at bounding box center [753, 15] width 10 height 10
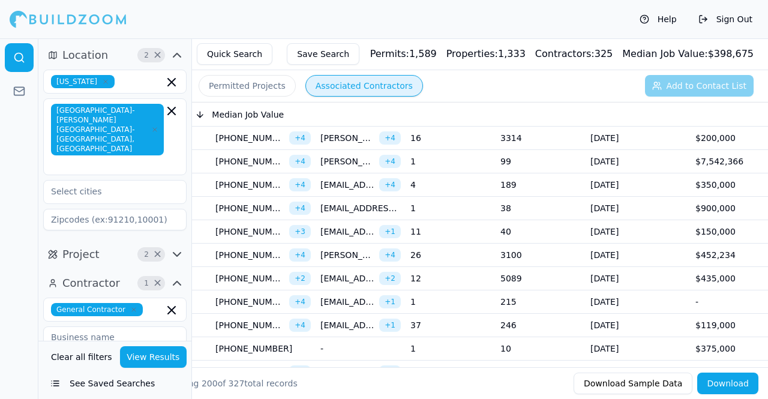
scroll to position [1124, 0]
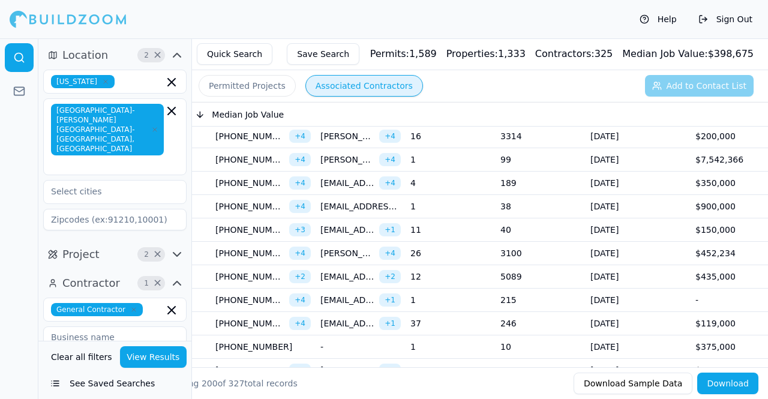
click at [587, 195] on td "[DATE]" at bounding box center [637, 206] width 105 height 23
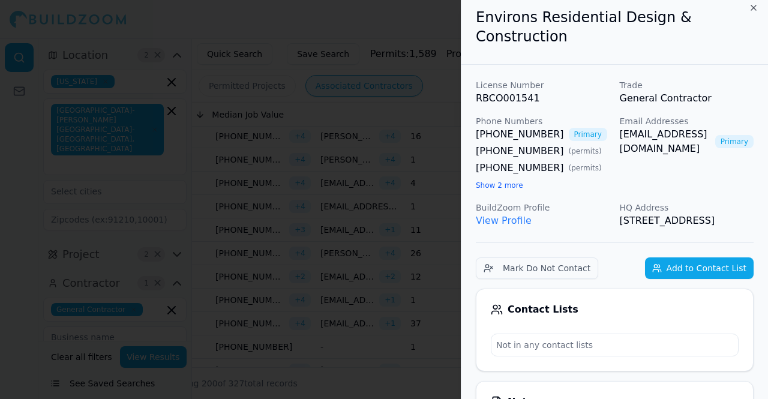
scroll to position [0, 8]
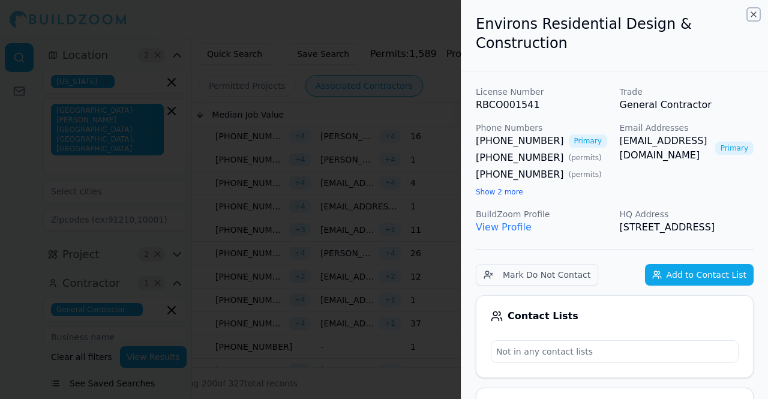
click at [748, 11] on icon "button" at bounding box center [753, 15] width 10 height 10
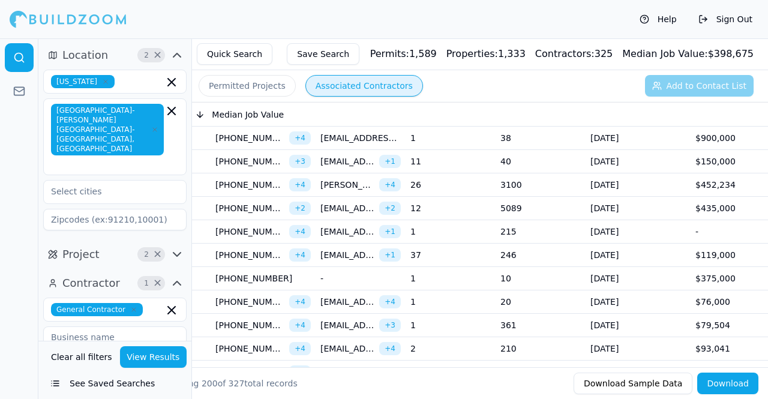
scroll to position [1216, 0]
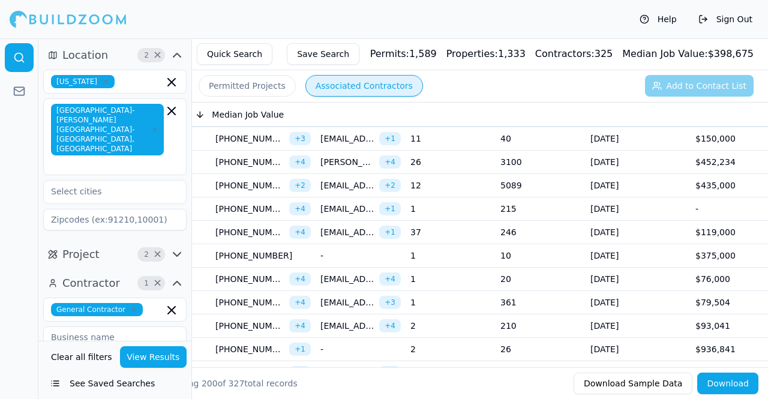
click at [694, 175] on td "$435,000" at bounding box center [735, 185] width 90 height 23
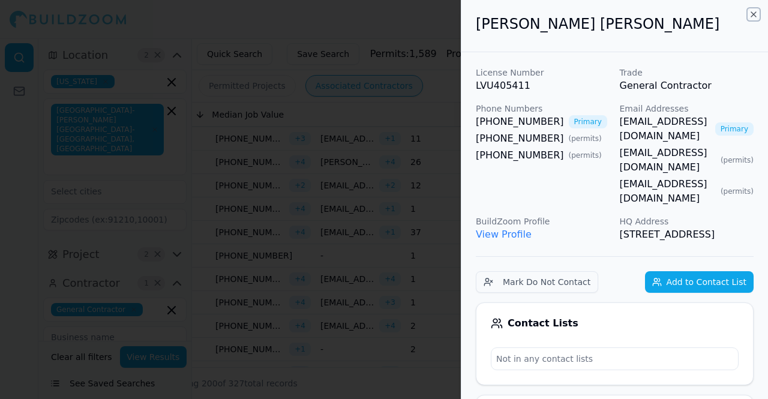
click at [748, 11] on icon "button" at bounding box center [753, 15] width 10 height 10
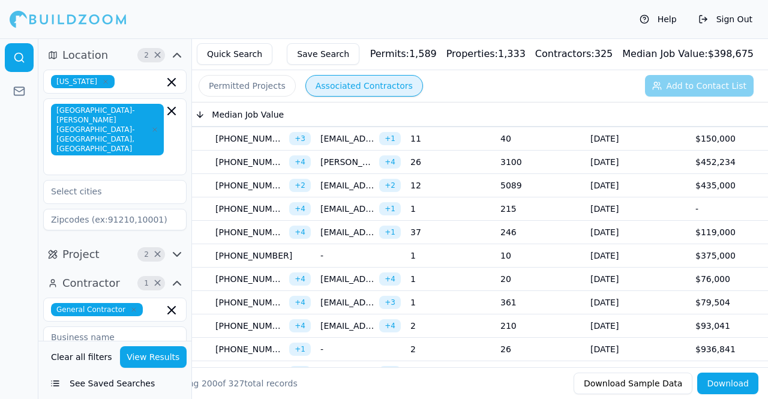
click at [675, 161] on td "[DATE]" at bounding box center [637, 162] width 105 height 23
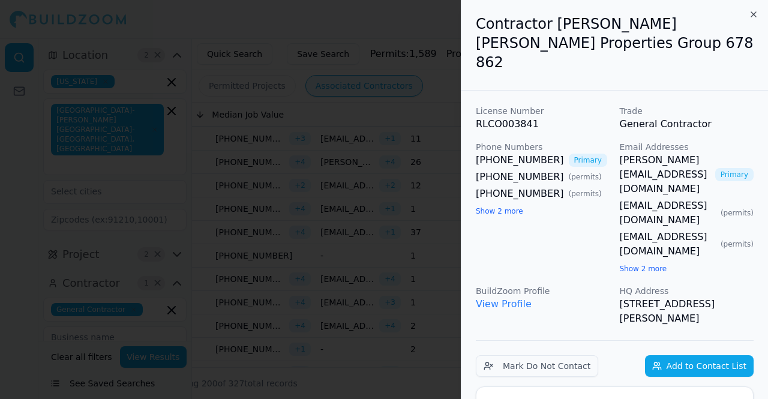
scroll to position [0, 0]
click at [697, 25] on h2 "Contractor [PERSON_NAME] [PERSON_NAME] Properties Group 678 862" at bounding box center [615, 43] width 278 height 58
drag, startPoint x: 697, startPoint y: 25, endPoint x: 519, endPoint y: 55, distance: 180.5
click at [519, 55] on div "Contractor [PERSON_NAME] [PERSON_NAME] Properties Group 678 862" at bounding box center [614, 45] width 306 height 91
click at [554, 26] on h2 "Contractor [PERSON_NAME] [PERSON_NAME] Properties Group 678 862" at bounding box center [615, 43] width 278 height 58
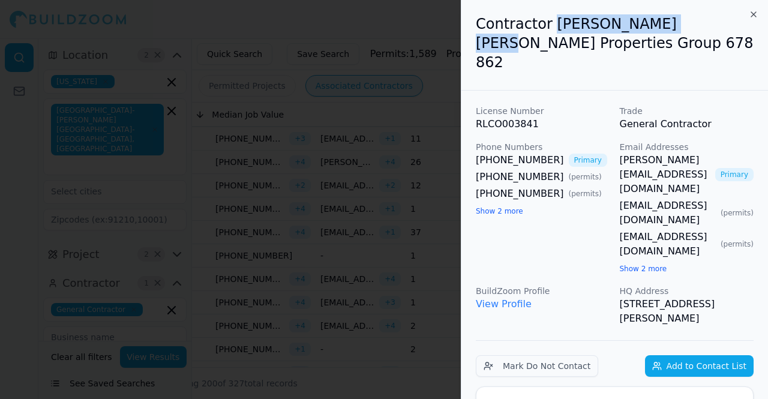
drag, startPoint x: 554, startPoint y: 26, endPoint x: 627, endPoint y: 29, distance: 73.2
click at [627, 29] on h2 "Contractor [PERSON_NAME] [PERSON_NAME] Properties Group 678 862" at bounding box center [615, 43] width 278 height 58
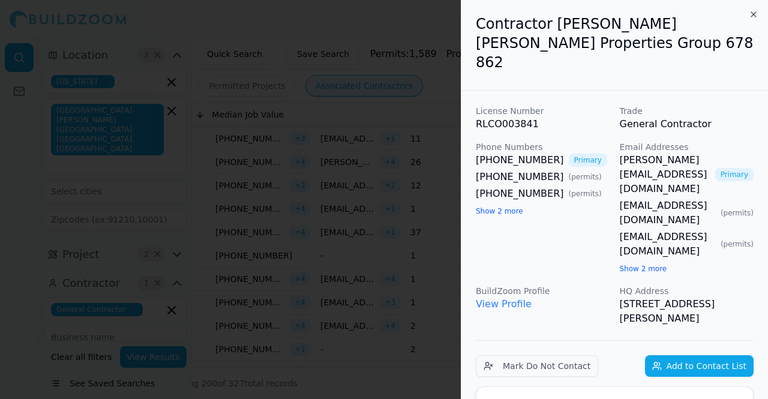
click at [634, 27] on h2 "Contractor [PERSON_NAME] [PERSON_NAME] Properties Group 678 862" at bounding box center [615, 43] width 278 height 58
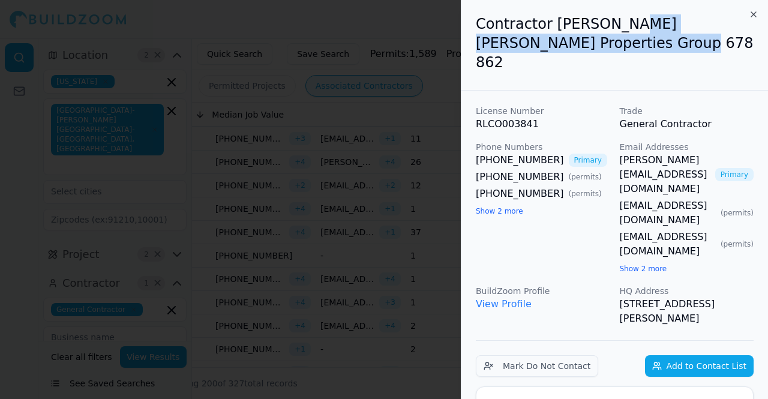
drag, startPoint x: 634, startPoint y: 27, endPoint x: 549, endPoint y: 34, distance: 84.8
click at [549, 34] on h2 "Contractor [PERSON_NAME] [PERSON_NAME] Properties Group 678 862" at bounding box center [615, 43] width 278 height 58
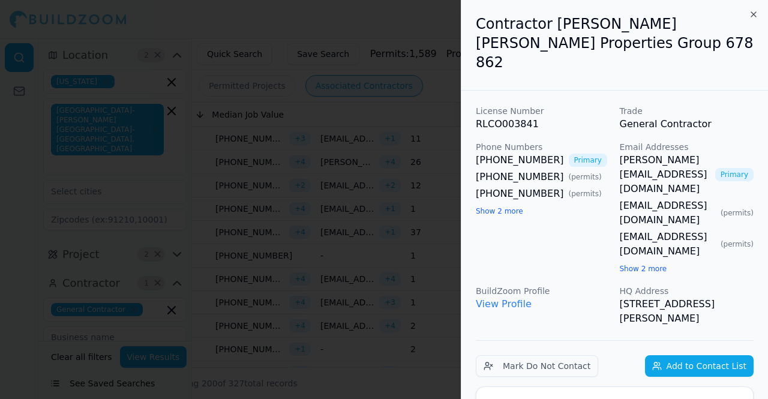
click at [552, 30] on h2 "Contractor [PERSON_NAME] [PERSON_NAME] Properties Group 678 862" at bounding box center [615, 43] width 278 height 58
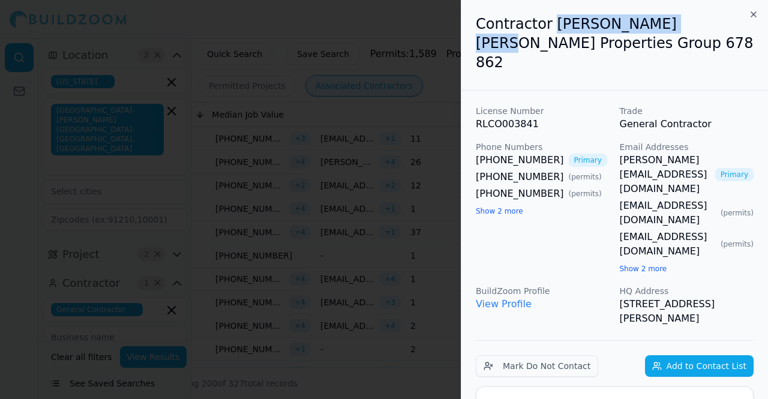
drag, startPoint x: 552, startPoint y: 30, endPoint x: 654, endPoint y: 31, distance: 101.9
click at [654, 31] on h2 "Contractor [PERSON_NAME] [PERSON_NAME] Properties Group 678 862" at bounding box center [615, 43] width 278 height 58
click at [706, 355] on button "Add to Contact List" at bounding box center [699, 366] width 109 height 22
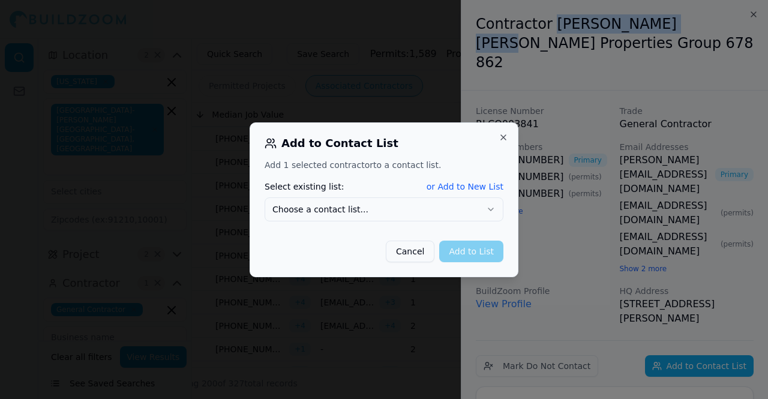
click at [443, 207] on button "Choose a contact list..." at bounding box center [383, 209] width 239 height 24
click at [459, 245] on button "Add to List" at bounding box center [471, 251] width 64 height 22
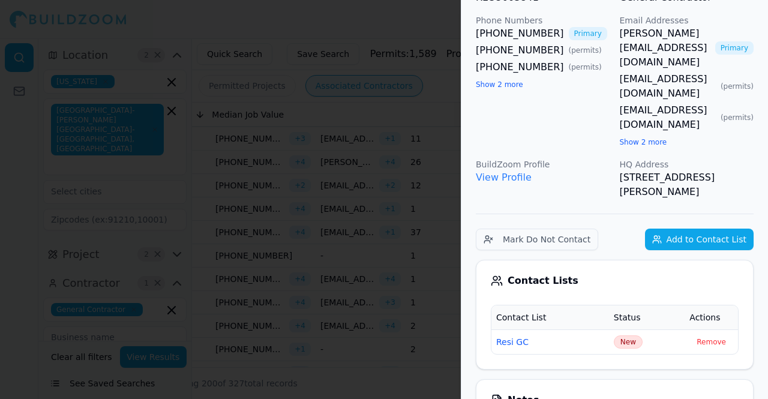
scroll to position [126, 0]
click at [708, 229] on button "Add to Contact List" at bounding box center [699, 240] width 109 height 22
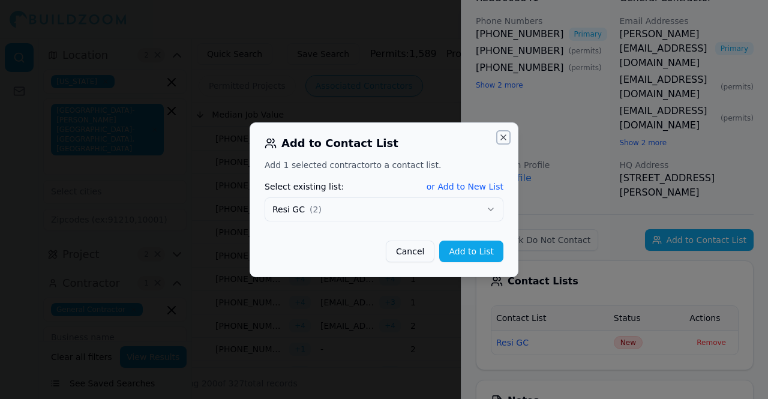
click at [504, 136] on button "Close" at bounding box center [503, 138] width 10 height 10
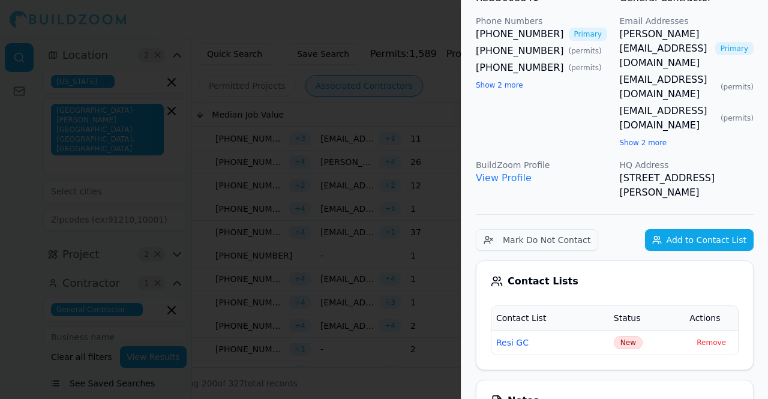
scroll to position [0, 0]
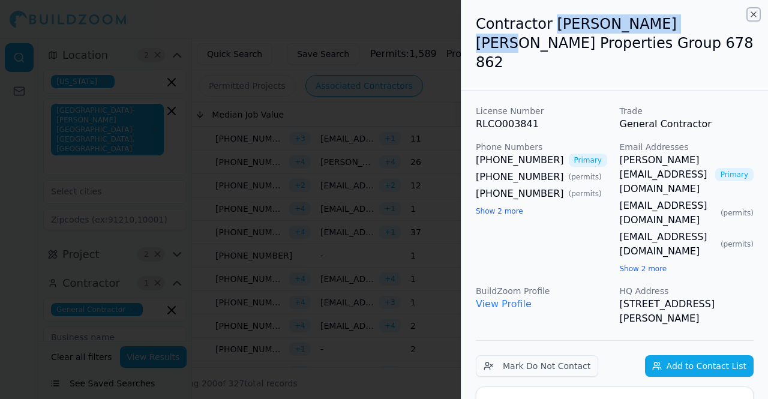
click at [750, 14] on icon "button" at bounding box center [753, 15] width 10 height 10
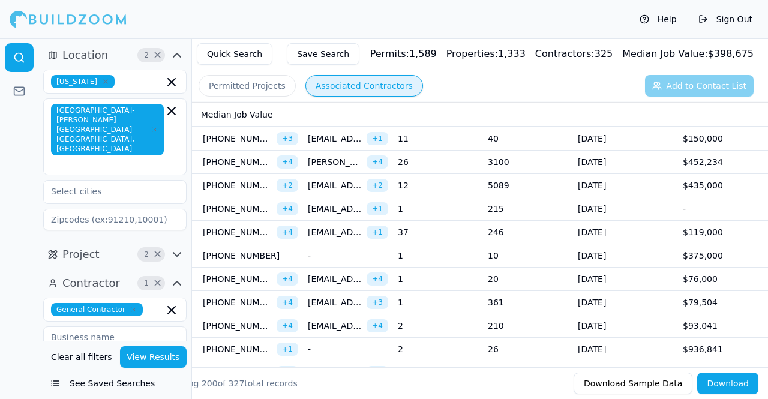
scroll to position [0, 482]
click at [658, 174] on td "[DATE]" at bounding box center [626, 185] width 105 height 23
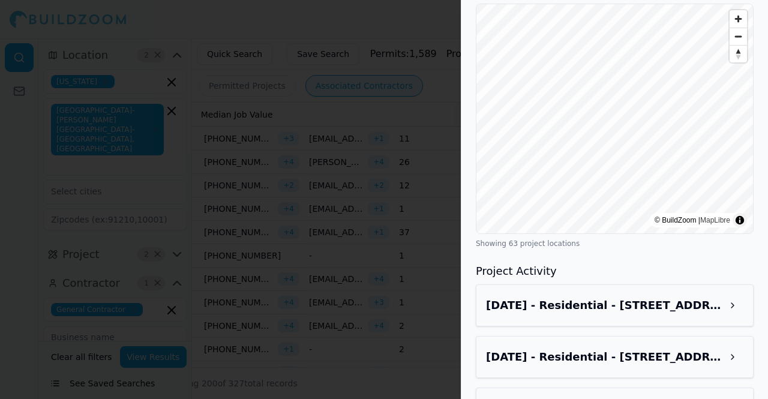
scroll to position [1248, 0]
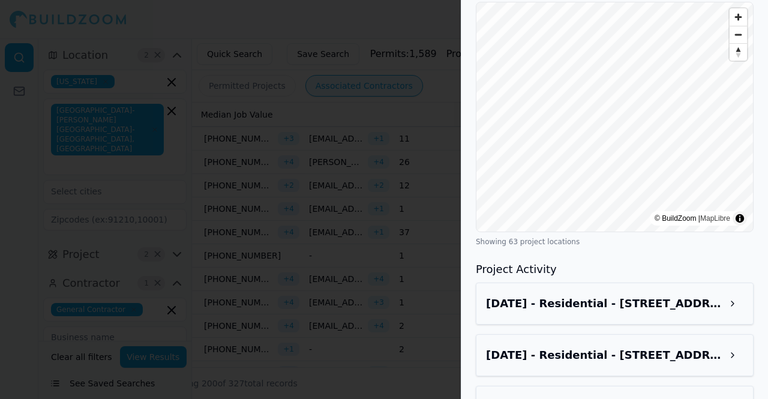
click at [628, 295] on h3 "[DATE] - Residential - [STREET_ADDRESS][PERSON_NAME][PERSON_NAME]" at bounding box center [604, 303] width 236 height 17
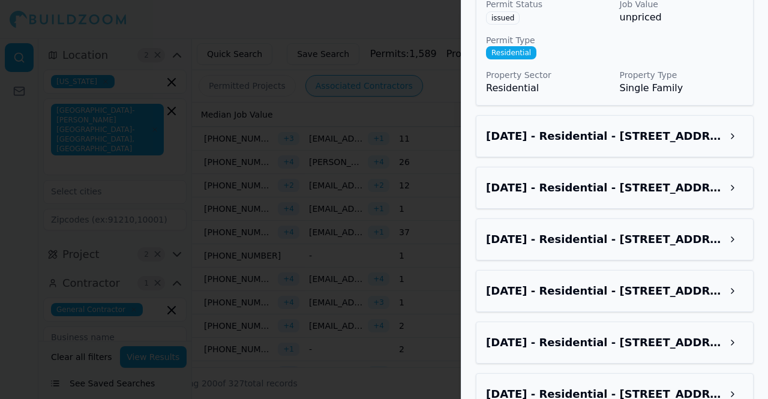
scroll to position [1671, 0]
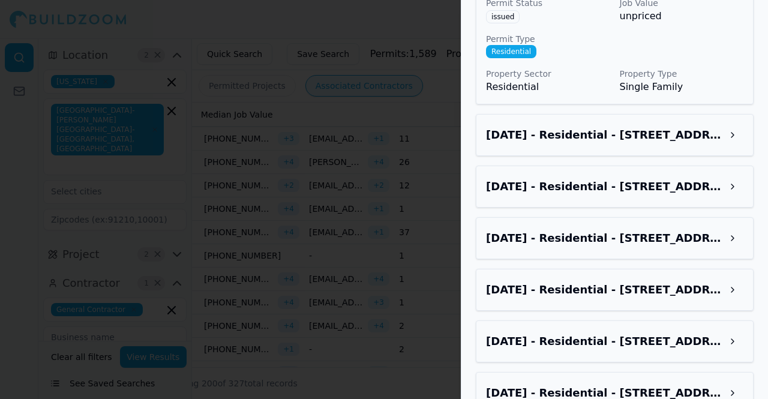
click at [637, 124] on div "[DATE] - Residential - [STREET_ADDRESS]" at bounding box center [614, 135] width 257 height 22
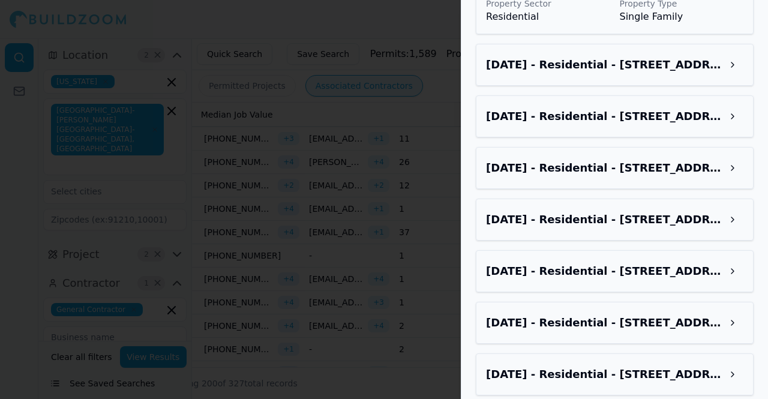
scroll to position [1967, 0]
click at [640, 157] on div "[DATE] - Residential - [STREET_ADDRESS][PERSON_NAME][PERSON_NAME] Address [STRE…" at bounding box center [615, 262] width 278 height 1398
click at [649, 159] on h3 "[DATE] - Residential - [STREET_ADDRESS][PERSON_NAME]" at bounding box center [604, 167] width 236 height 17
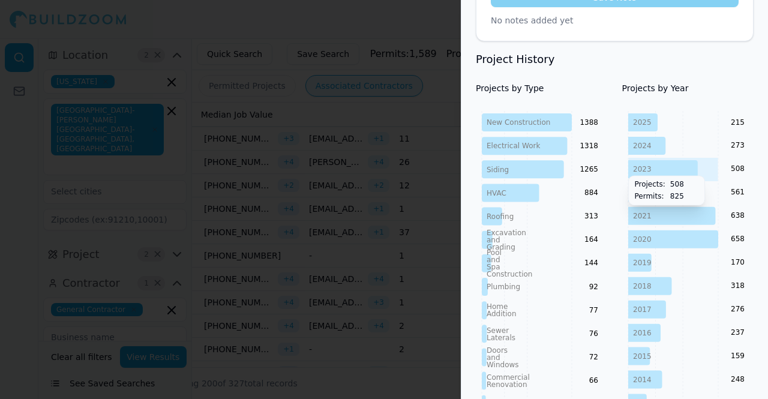
scroll to position [0, 0]
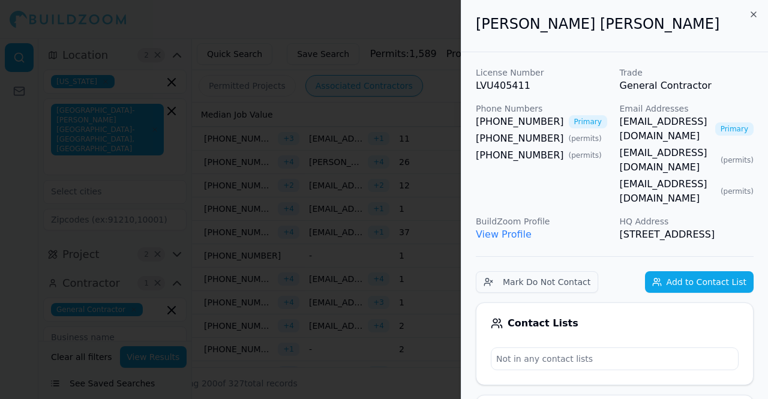
click at [754, 20] on div "[PERSON_NAME] [PERSON_NAME]" at bounding box center [614, 26] width 306 height 52
click at [756, 10] on icon "button" at bounding box center [753, 15] width 10 height 10
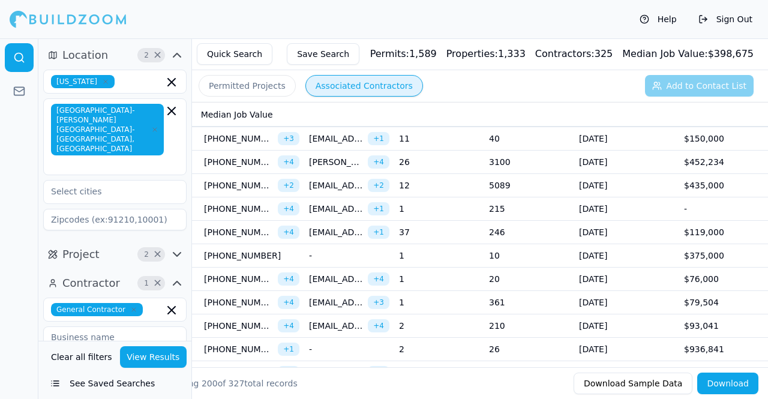
click at [568, 152] on td "3100" at bounding box center [529, 162] width 90 height 23
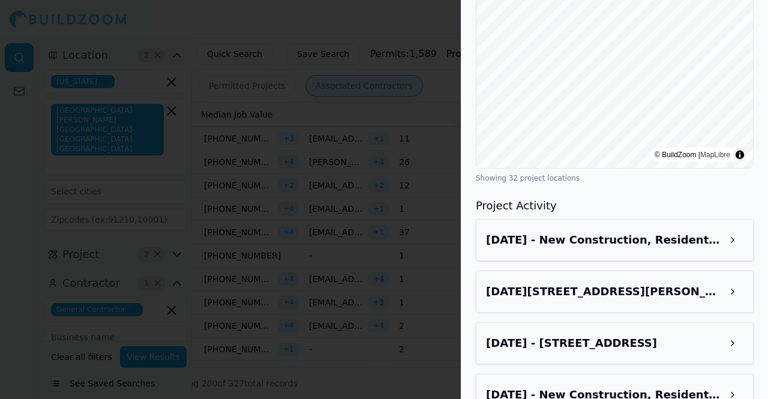
scroll to position [1259, 0]
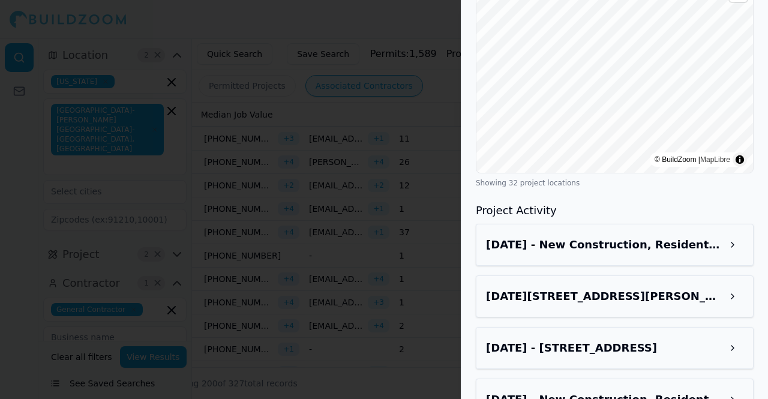
click at [612, 236] on h3 "[DATE] - New Construction, Residential - [STREET_ADDRESS]" at bounding box center [604, 244] width 236 height 17
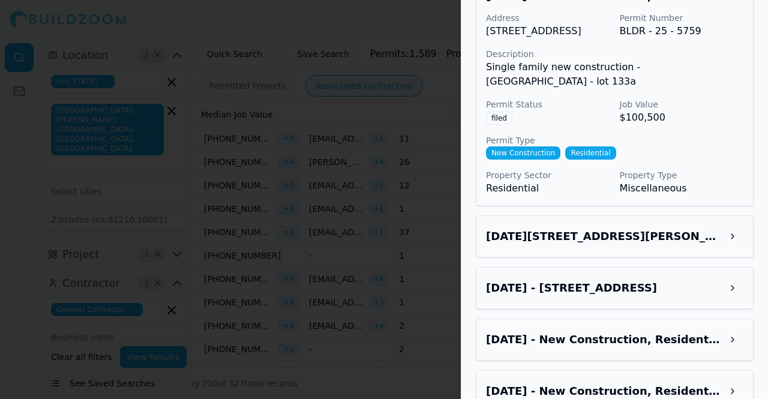
scroll to position [1506, 0]
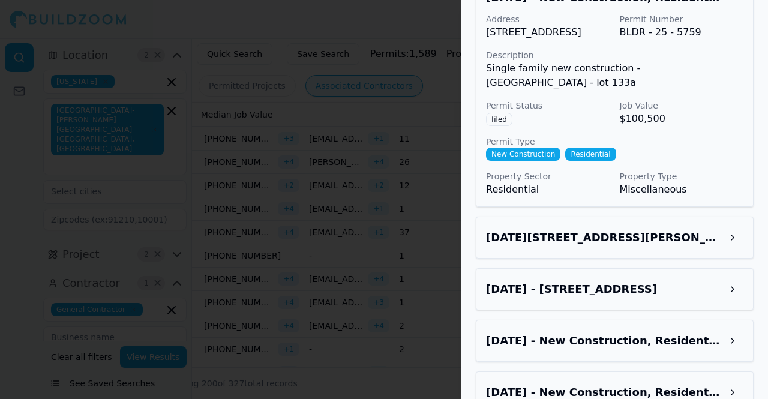
click at [600, 229] on h3 "[DATE][STREET_ADDRESS][PERSON_NAME]" at bounding box center [604, 237] width 236 height 17
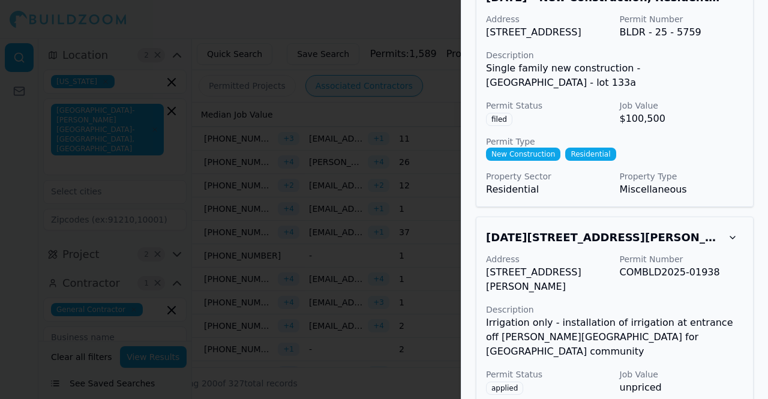
click at [600, 229] on h3 "[DATE][STREET_ADDRESS][PERSON_NAME]" at bounding box center [604, 237] width 236 height 17
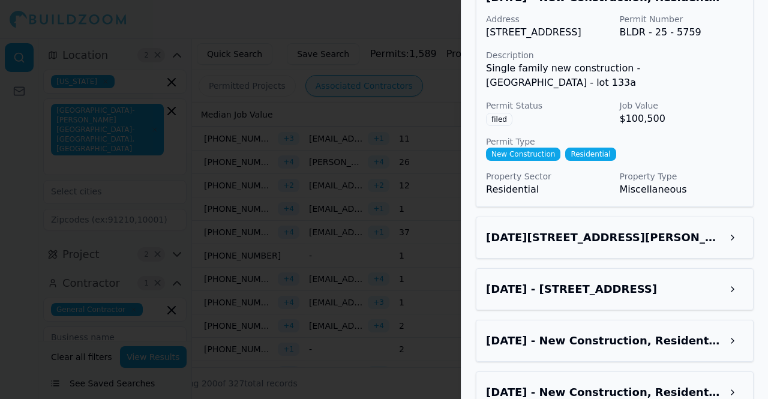
click at [586, 268] on div "[DATE] - [STREET_ADDRESS]" at bounding box center [615, 289] width 278 height 42
click at [612, 281] on h3 "[DATE] - [STREET_ADDRESS]" at bounding box center [604, 289] width 236 height 17
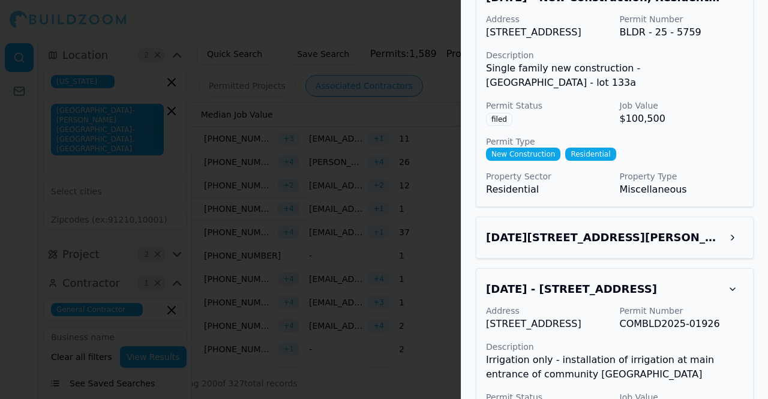
click at [612, 281] on h3 "[DATE] - [STREET_ADDRESS]" at bounding box center [604, 289] width 236 height 17
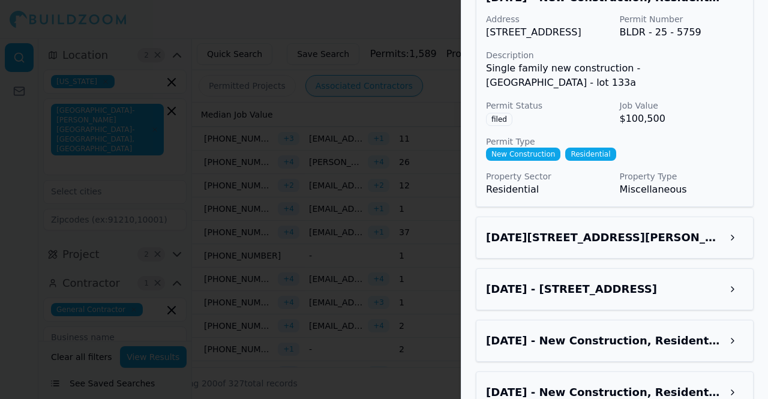
click at [582, 332] on h3 "[DATE] - New Construction, Residential - [STREET_ADDRESS]" at bounding box center [604, 340] width 236 height 17
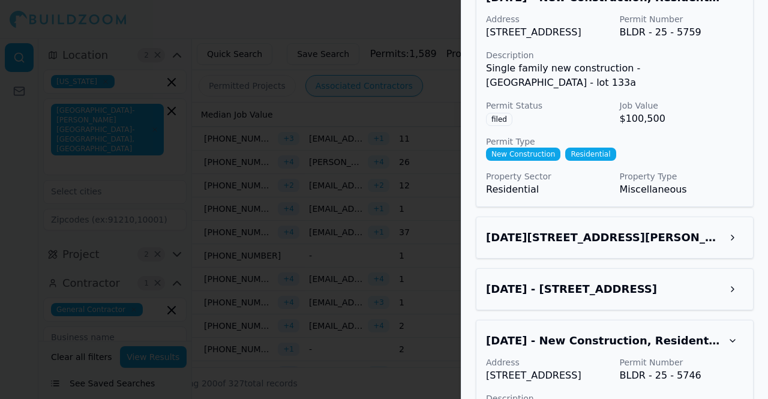
click at [583, 332] on h3 "[DATE] - New Construction, Residential - [STREET_ADDRESS]" at bounding box center [604, 340] width 236 height 17
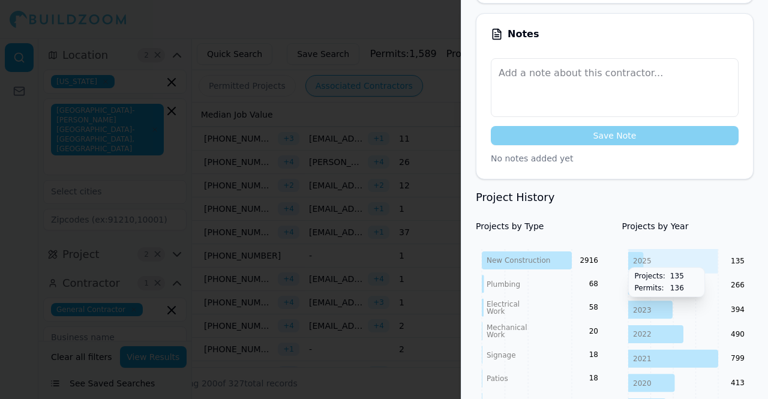
scroll to position [0, 0]
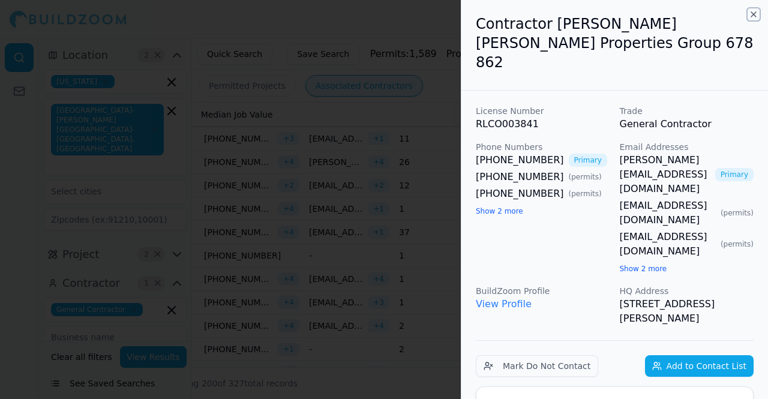
click at [754, 17] on icon "button" at bounding box center [753, 15] width 10 height 10
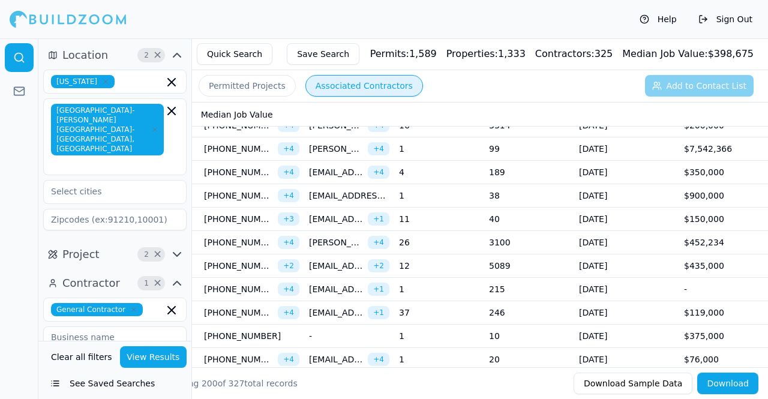
scroll to position [1135, 0]
click at [579, 208] on td "[DATE]" at bounding box center [626, 219] width 105 height 23
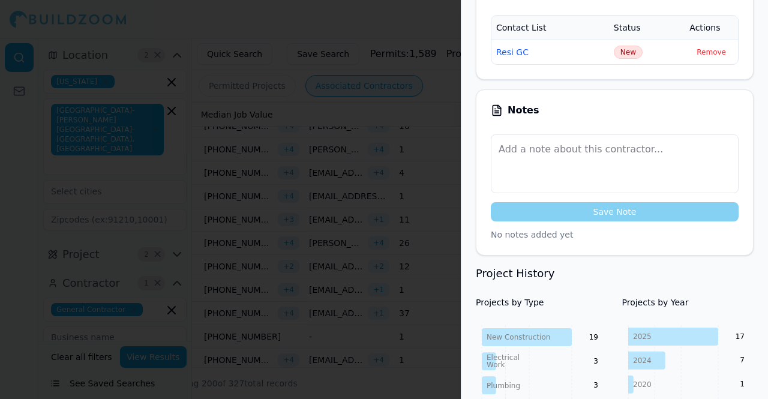
scroll to position [0, 0]
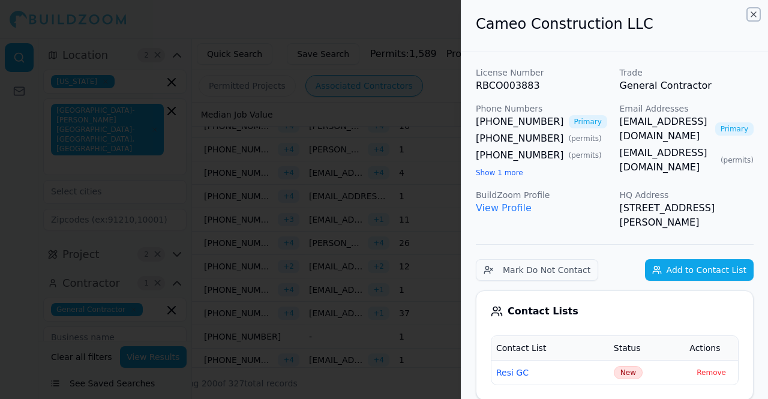
click at [750, 15] on icon "button" at bounding box center [753, 15] width 10 height 10
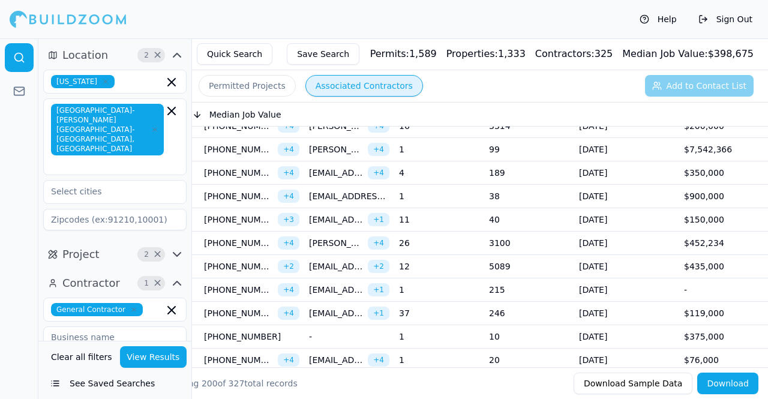
scroll to position [0, 459]
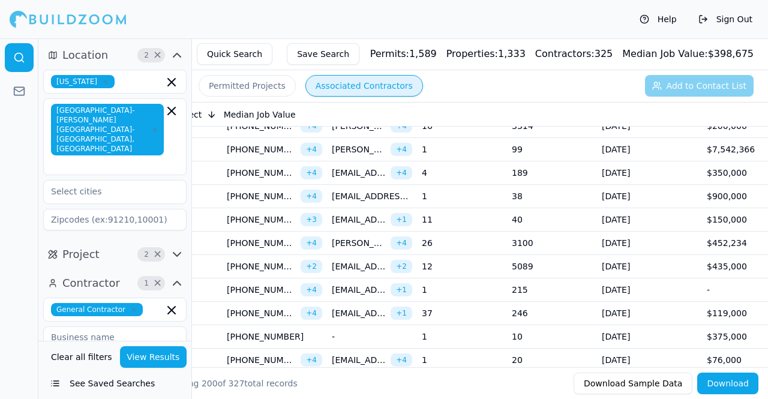
click at [553, 325] on td "10" at bounding box center [552, 336] width 90 height 23
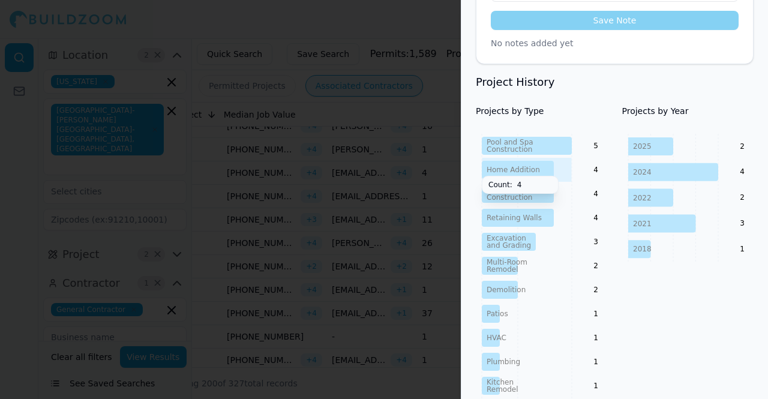
scroll to position [0, 0]
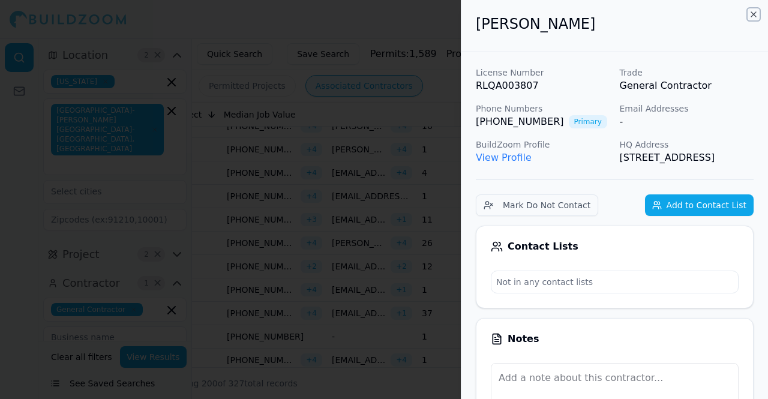
click at [753, 14] on icon "button" at bounding box center [753, 14] width 5 height 5
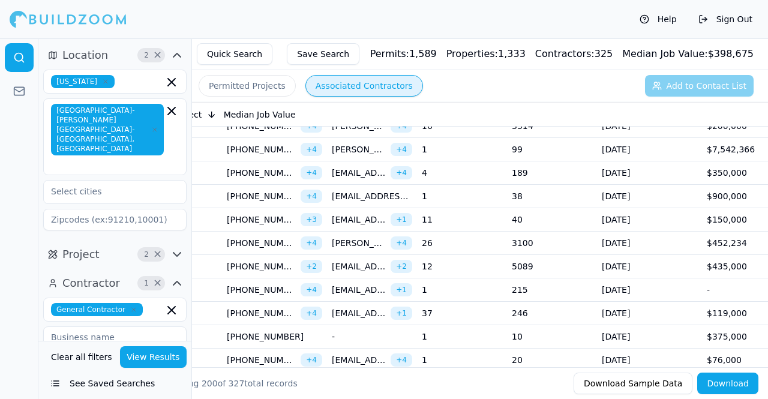
click at [615, 302] on td "[DATE]" at bounding box center [649, 313] width 105 height 23
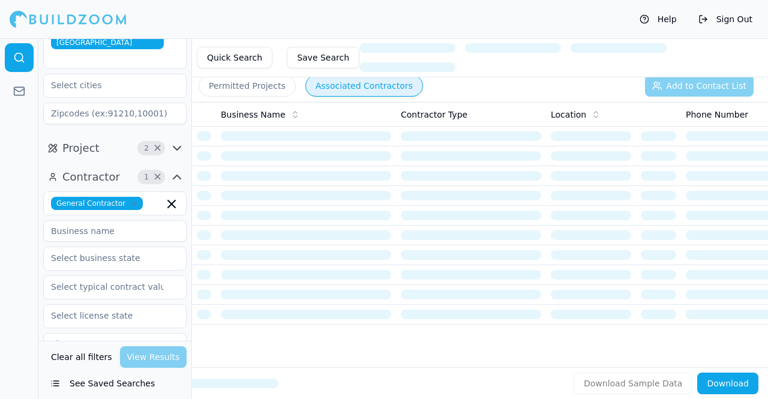
scroll to position [107, 0]
click at [121, 219] on input at bounding box center [114, 230] width 143 height 22
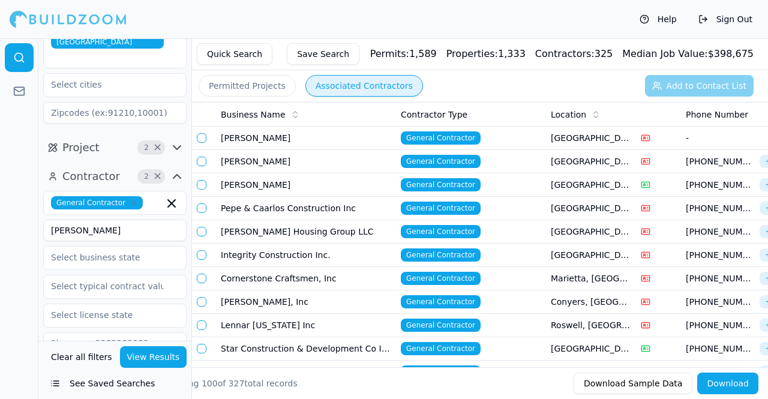
type input "darce"
click at [146, 359] on button "View Results" at bounding box center [153, 357] width 67 height 22
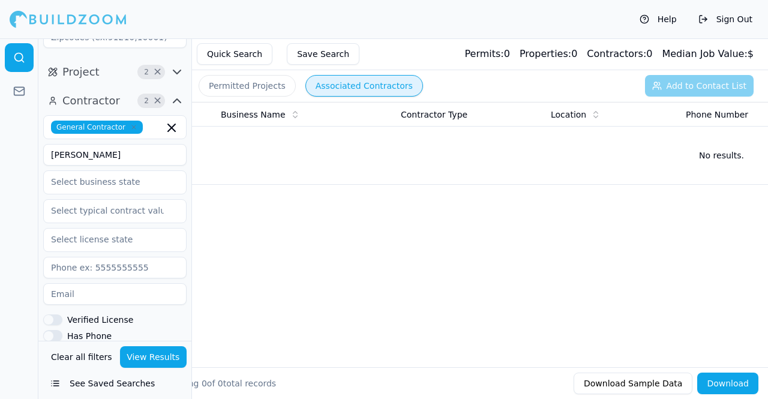
scroll to position [188, 0]
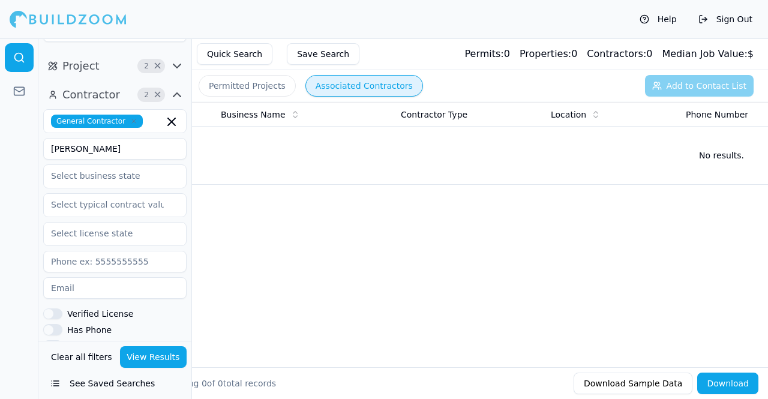
click at [102, 138] on input "darce" at bounding box center [114, 149] width 143 height 22
click at [174, 308] on div "Verified License" at bounding box center [114, 313] width 143 height 11
click at [149, 277] on input at bounding box center [114, 288] width 143 height 22
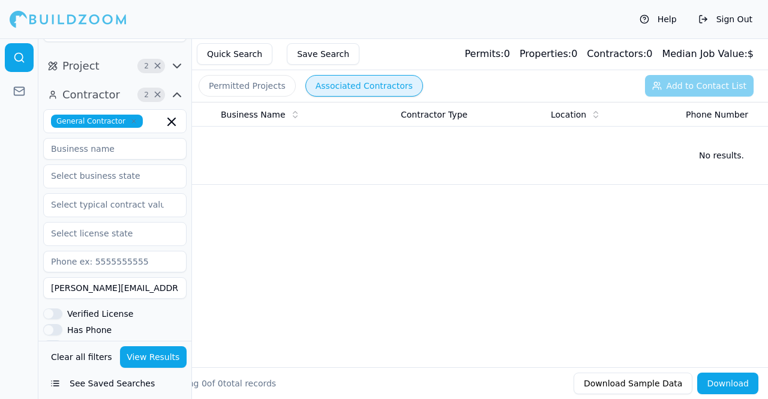
click at [162, 323] on div "General Contractor david@cedarwoodforest.com Verified License Has Phone Has Ema…" at bounding box center [114, 292] width 143 height 367
click at [174, 350] on button "View Results" at bounding box center [153, 357] width 67 height 22
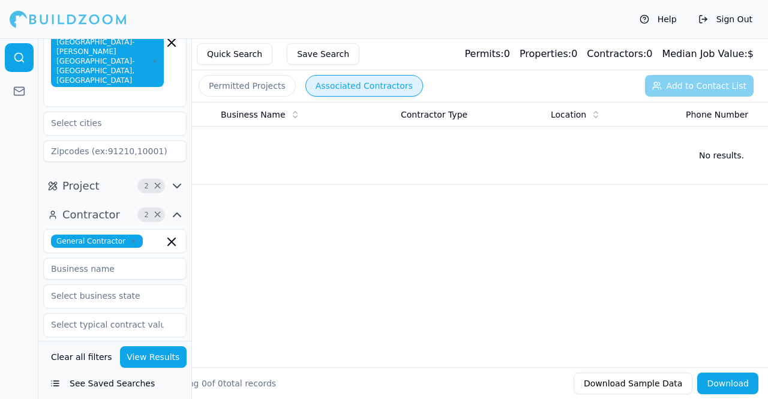
scroll to position [55, 0]
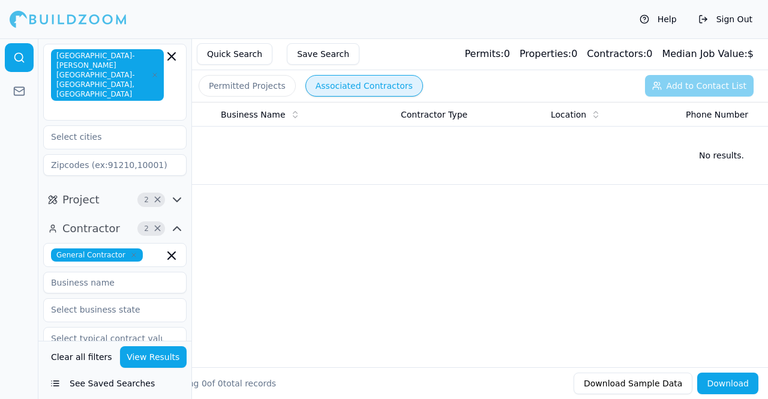
click at [154, 71] on icon "button" at bounding box center [154, 74] width 7 height 7
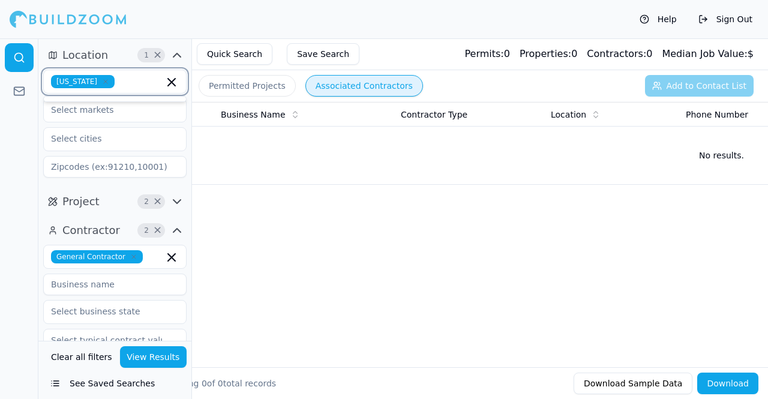
click at [122, 77] on input "text" at bounding box center [141, 81] width 44 height 13
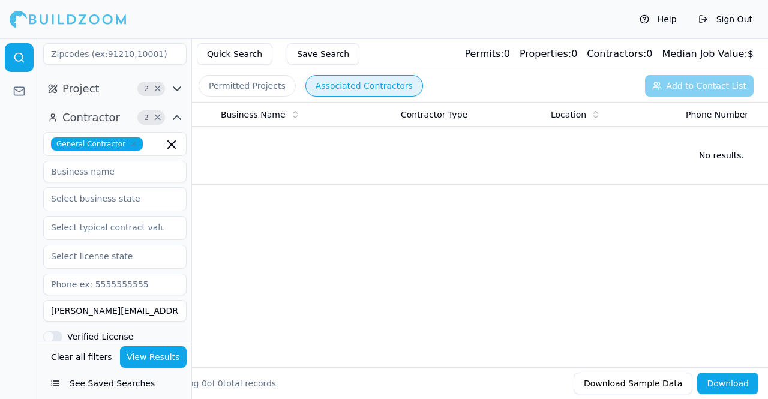
scroll to position [114, 0]
click at [143, 358] on button "View Results" at bounding box center [153, 357] width 67 height 22
click at [258, 86] on button "Permitted Projects" at bounding box center [246, 86] width 97 height 22
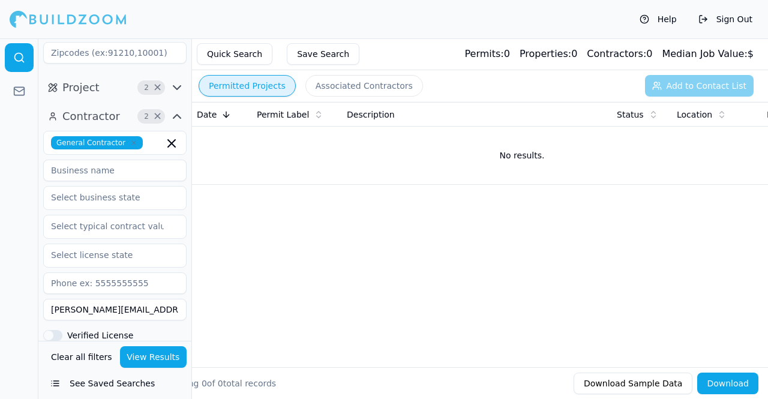
click at [160, 357] on button "View Results" at bounding box center [153, 357] width 67 height 22
click at [77, 314] on input "david@cedarwoodforest.com" at bounding box center [114, 310] width 143 height 22
click at [77, 309] on input ".com" at bounding box center [114, 310] width 143 height 22
type input "c"
click at [107, 171] on input at bounding box center [114, 171] width 143 height 22
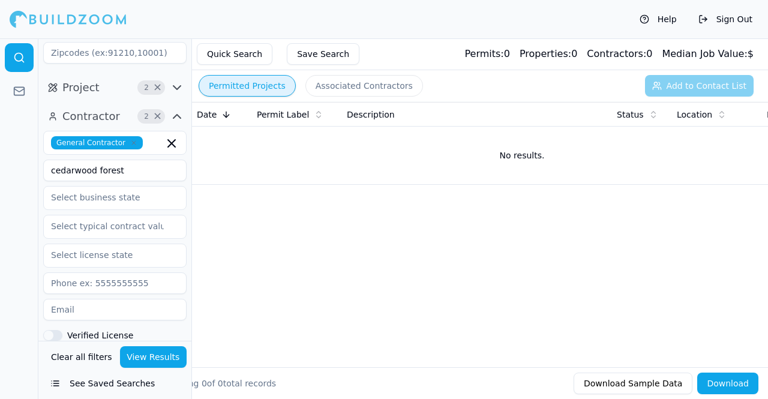
type input "cedarwood forest"
click at [164, 351] on button "View Results" at bounding box center [153, 357] width 67 height 22
click at [169, 353] on button "View Results" at bounding box center [153, 357] width 67 height 22
click at [145, 356] on button "View Results" at bounding box center [153, 357] width 67 height 22
